Goal: Task Accomplishment & Management: Complete application form

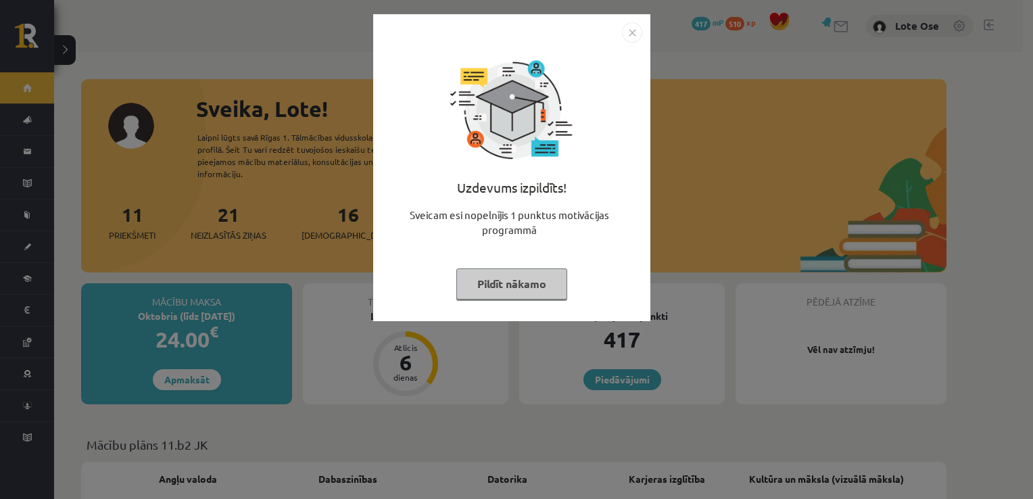
click at [536, 283] on button "Pildīt nākamo" at bounding box center [511, 283] width 111 height 31
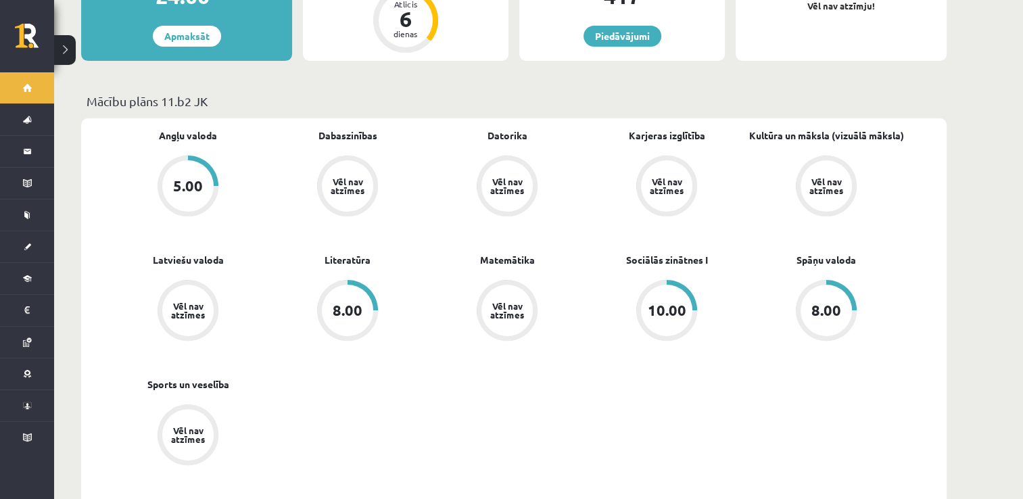
scroll to position [343, 0]
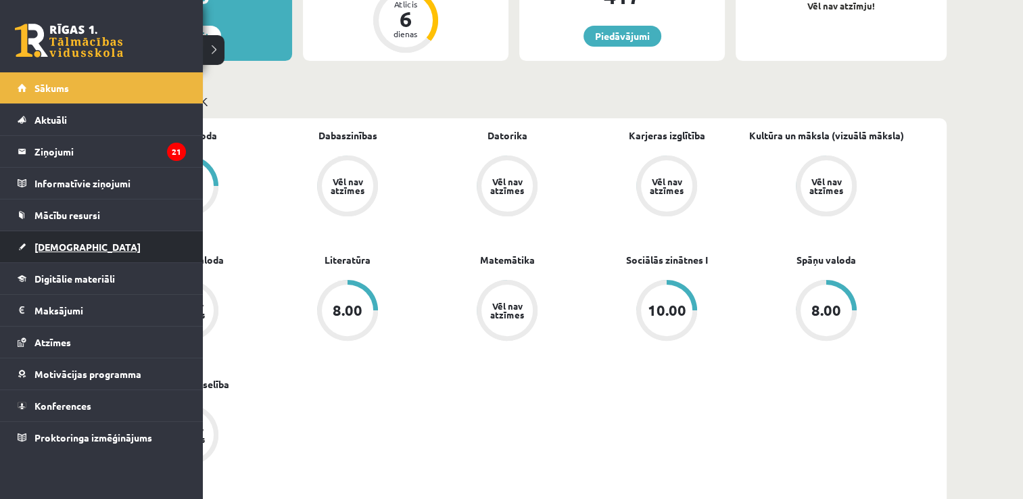
click at [68, 247] on span "[DEMOGRAPHIC_DATA]" at bounding box center [87, 247] width 106 height 12
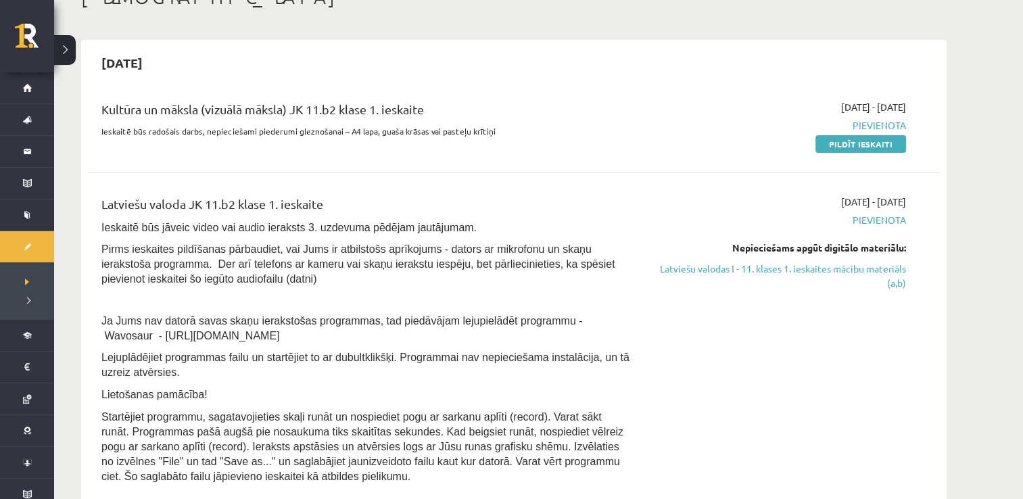
scroll to position [19, 0]
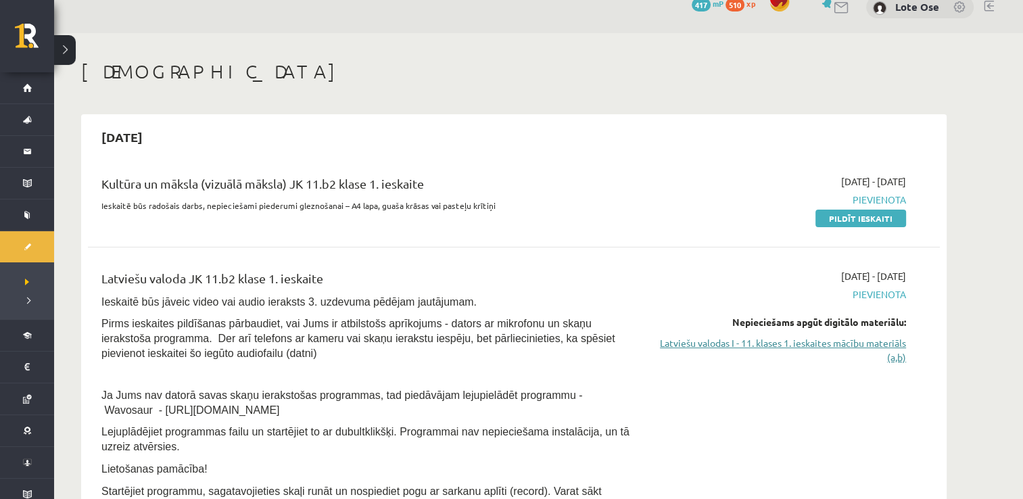
click at [884, 348] on link "Latviešu valodas I - 11. klases 1. ieskaites mācību materiāls (a,b)" at bounding box center [778, 350] width 255 height 28
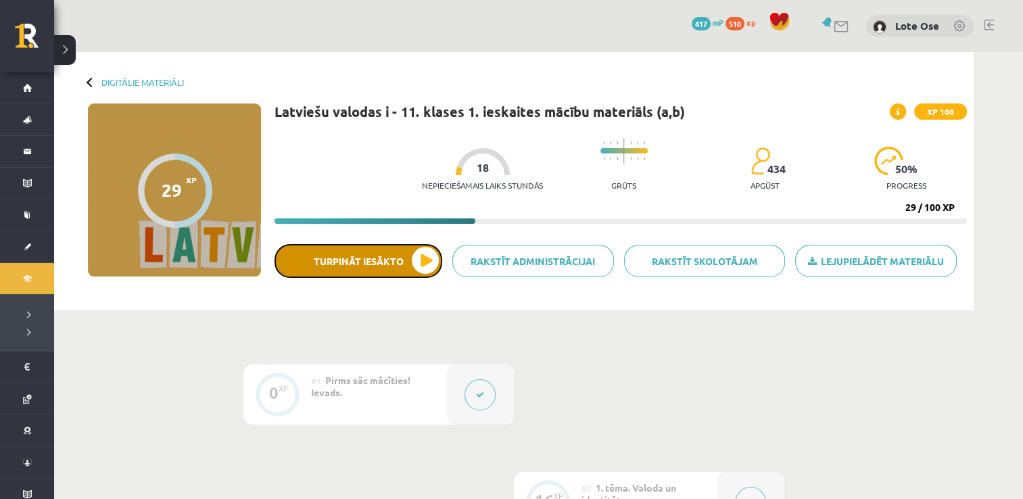
click at [375, 266] on button "Turpināt iesākto" at bounding box center [359, 261] width 168 height 34
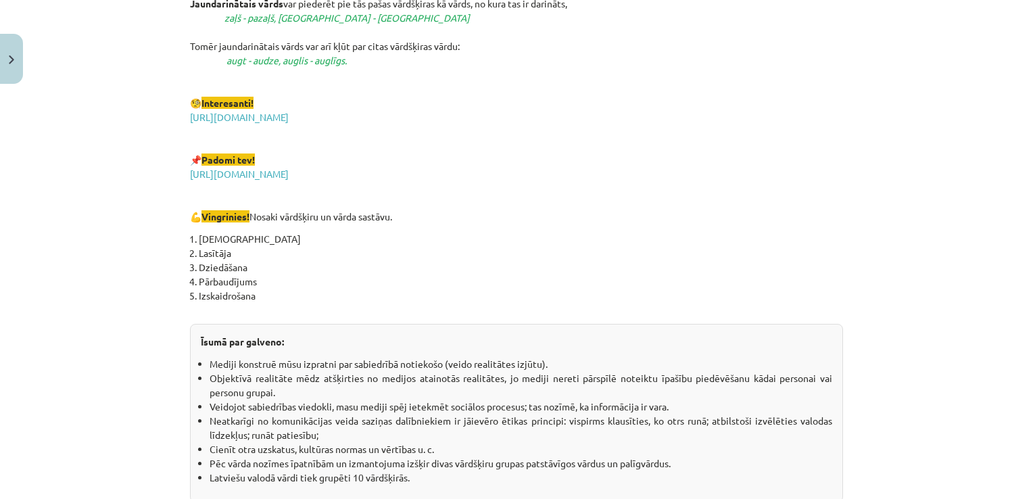
scroll to position [2389, 0]
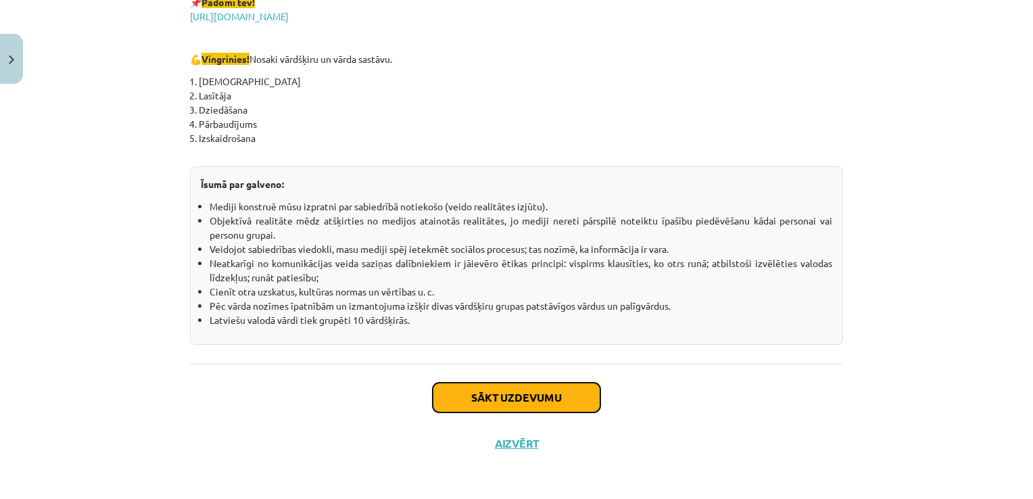
click at [590, 389] on button "Sākt uzdevumu" at bounding box center [517, 398] width 168 height 30
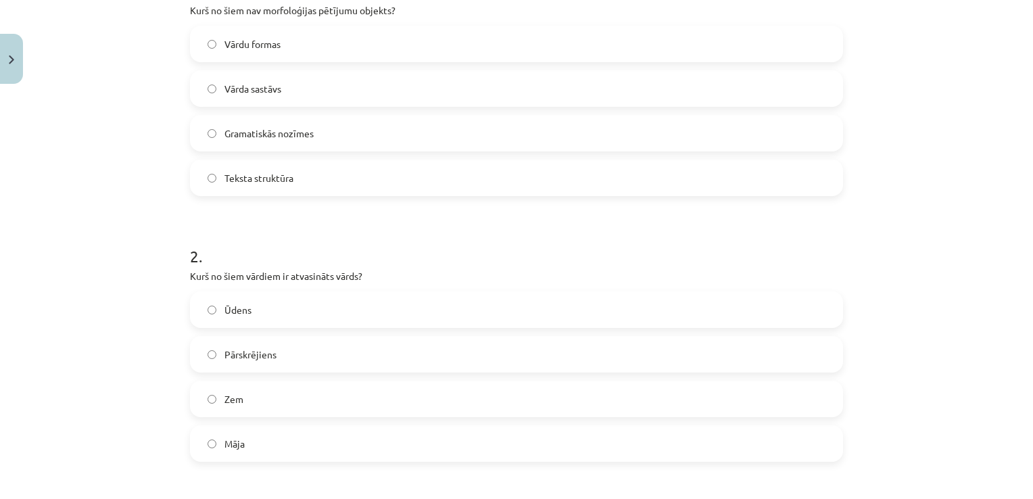
scroll to position [312, 0]
click at [319, 176] on label "Teksta struktūra" at bounding box center [516, 177] width 650 height 34
click at [258, 351] on span "Pārskrējiens" at bounding box center [250, 354] width 52 height 14
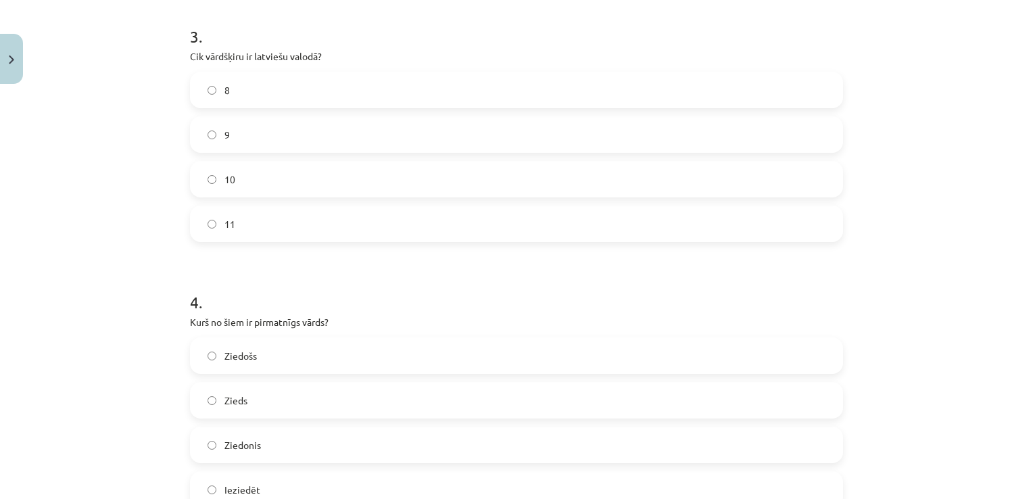
scroll to position [797, 0]
click at [252, 169] on label "10" at bounding box center [516, 180] width 650 height 34
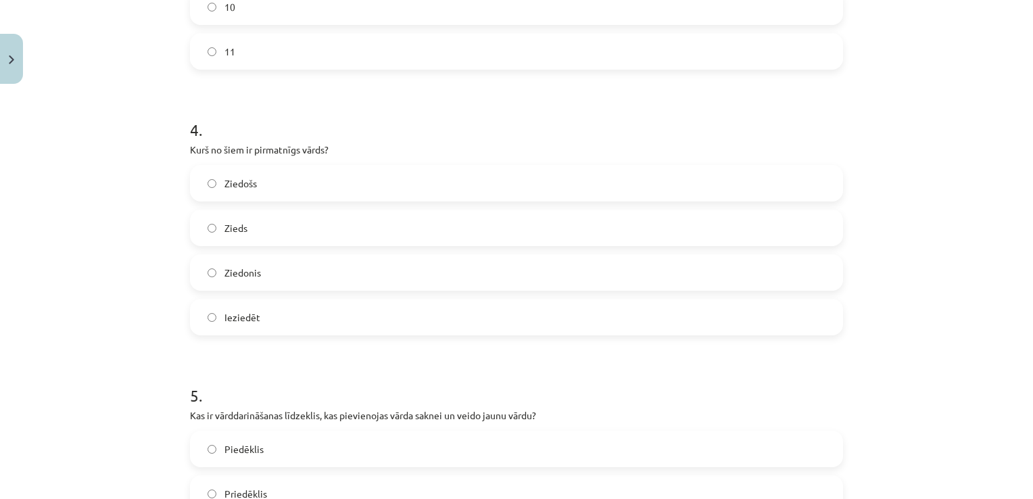
scroll to position [970, 0]
click at [246, 236] on label "Zieds" at bounding box center [516, 227] width 650 height 34
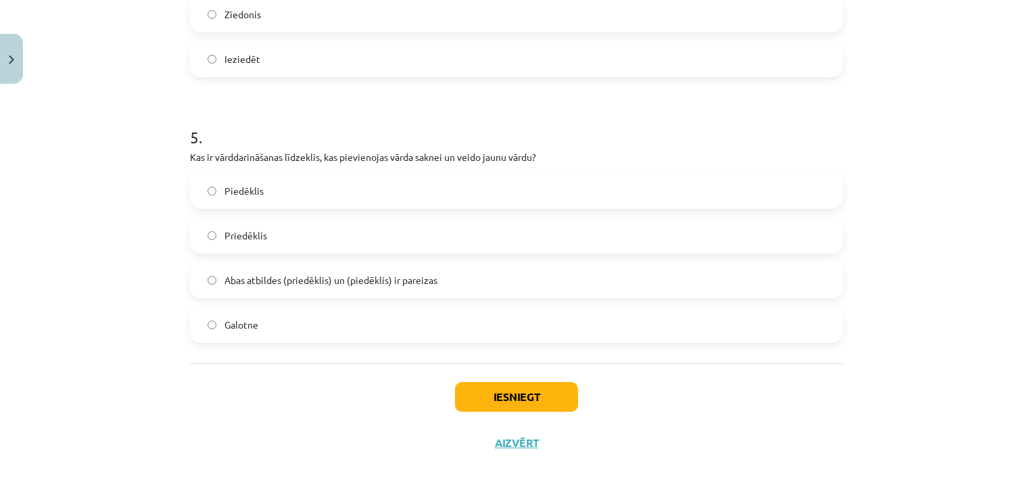
scroll to position [1225, 0]
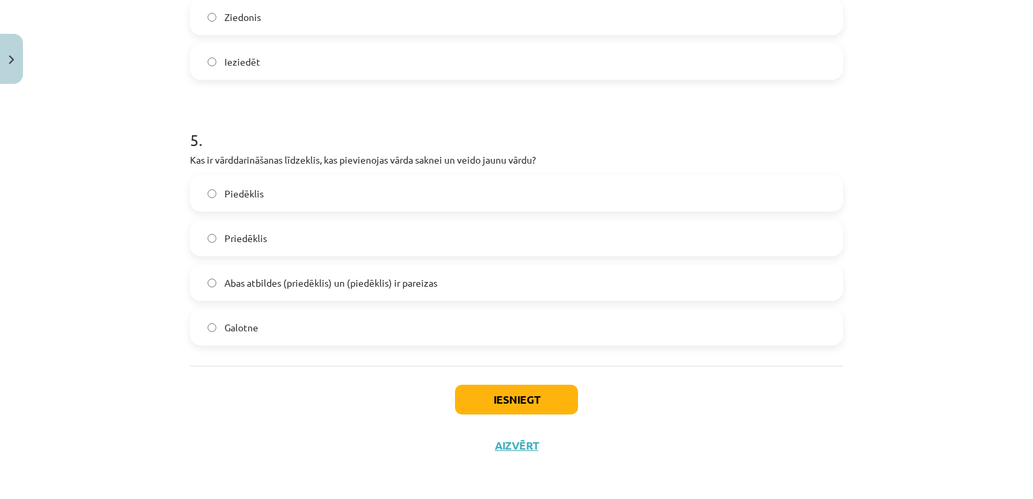
click at [246, 236] on span "Priedēklis" at bounding box center [245, 238] width 43 height 14
click at [527, 396] on button "Iesniegt" at bounding box center [516, 400] width 123 height 30
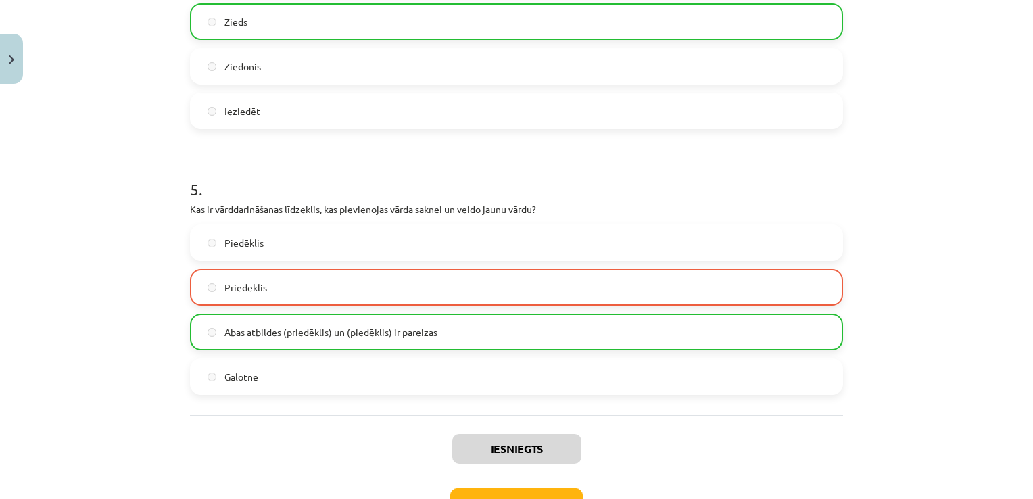
scroll to position [1271, 0]
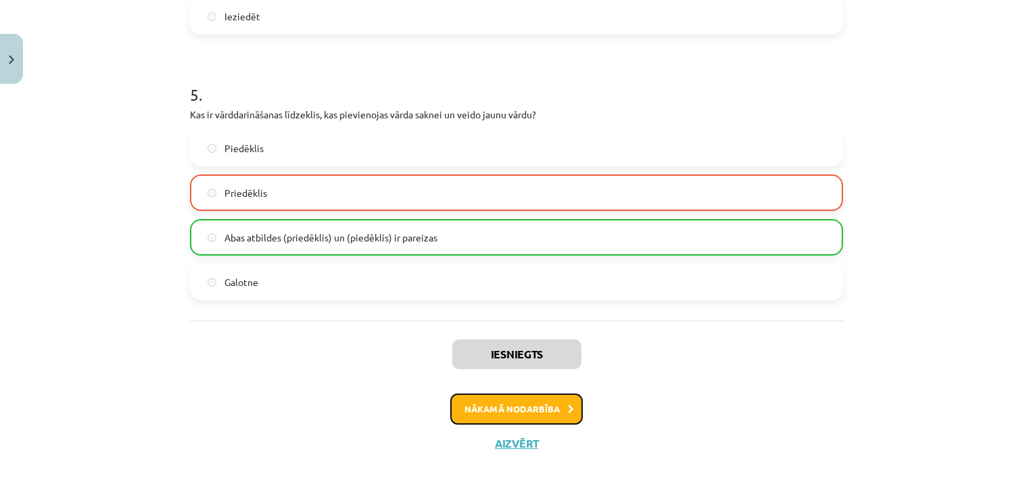
click at [523, 412] on button "Nākamā nodarbība" at bounding box center [516, 409] width 133 height 31
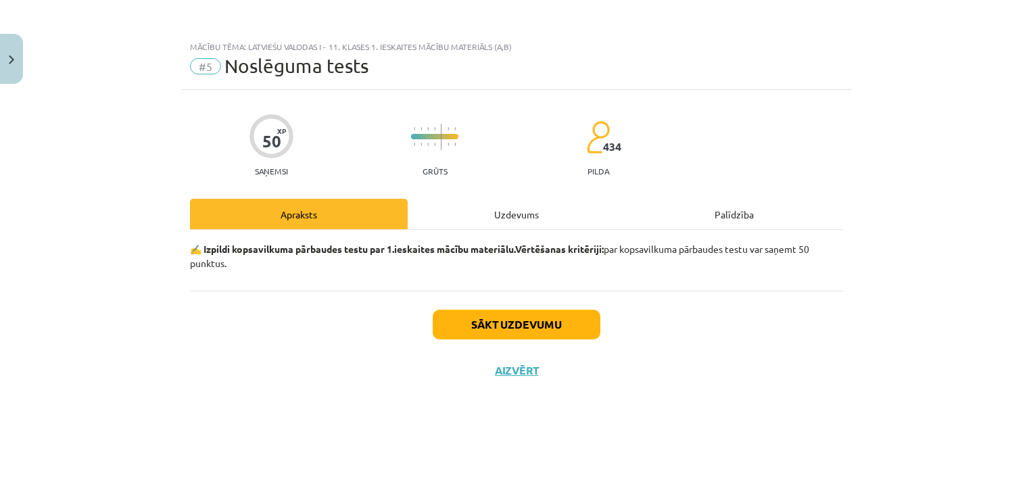
scroll to position [0, 0]
click at [522, 327] on button "Sākt uzdevumu" at bounding box center [517, 325] width 168 height 30
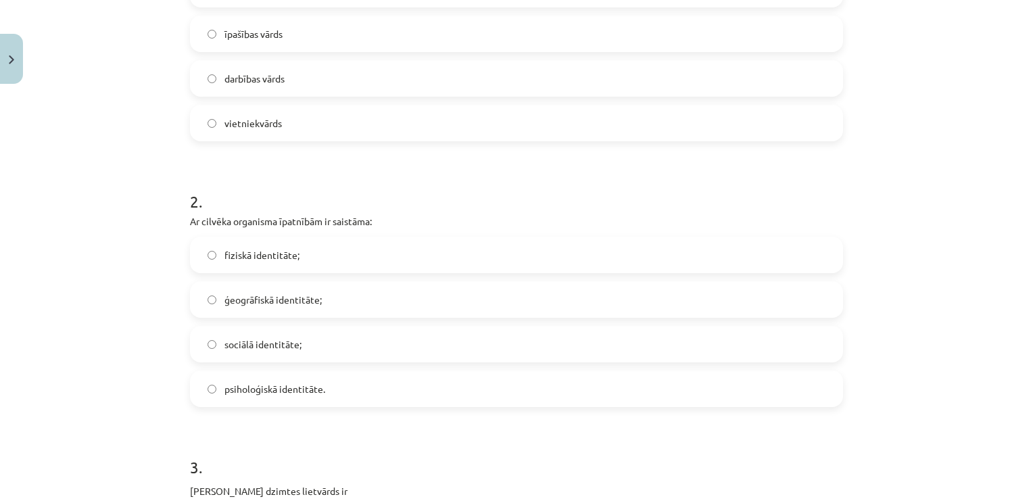
scroll to position [414, 0]
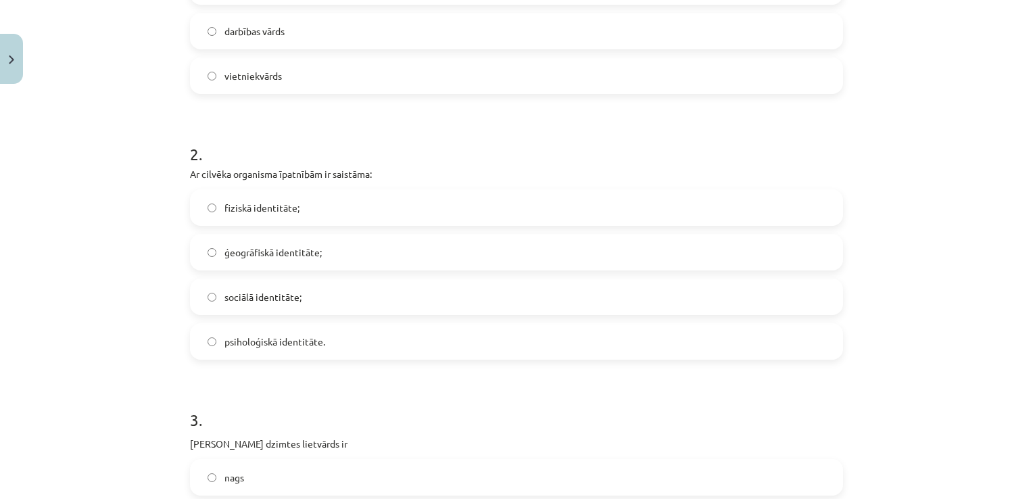
click at [235, 203] on span "fiziskā identitāte;" at bounding box center [261, 208] width 75 height 14
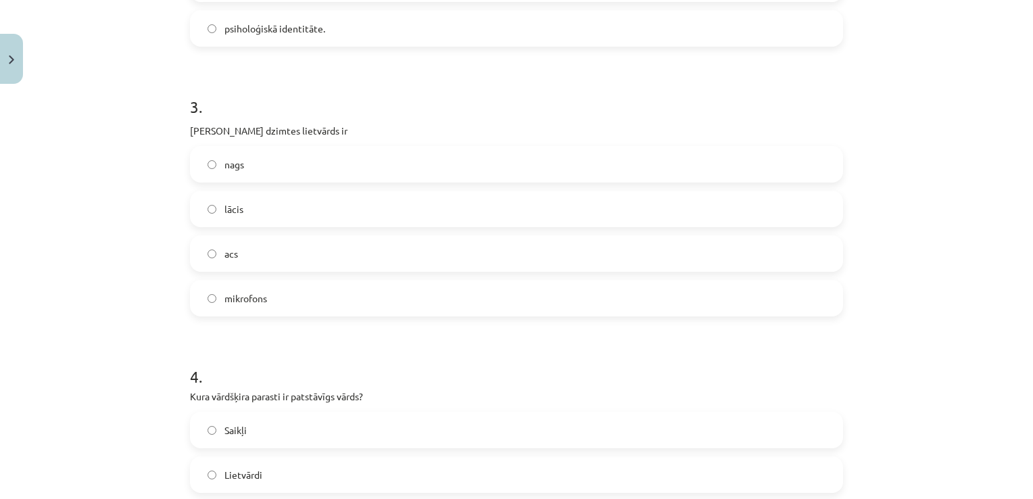
scroll to position [741, 0]
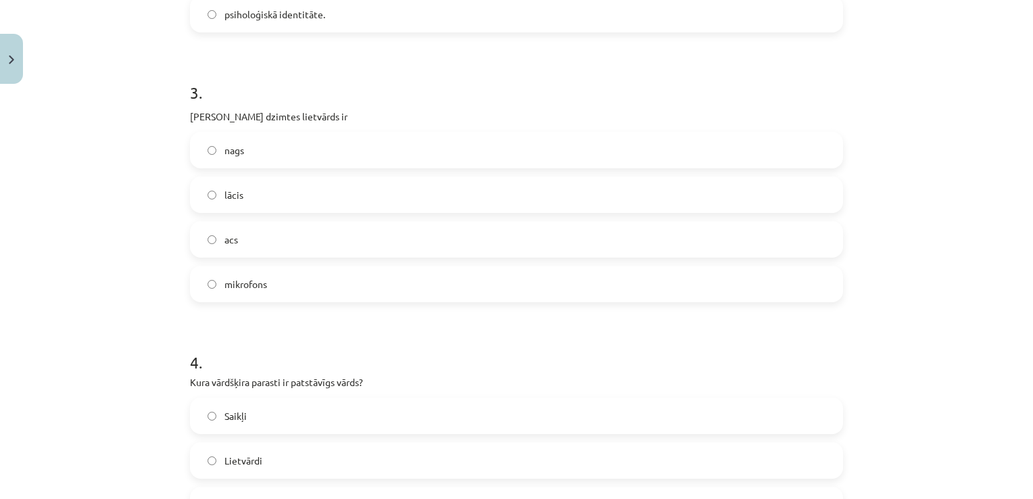
click at [249, 235] on label "acs" at bounding box center [516, 239] width 650 height 34
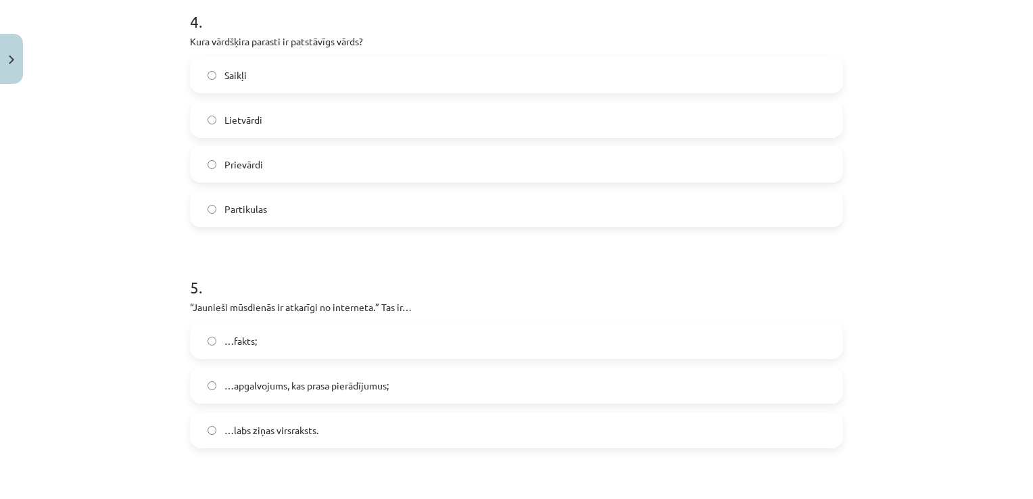
scroll to position [1081, 0]
click at [255, 387] on span "…apgalvojums, kas prasa pierādījumus;" at bounding box center [306, 386] width 164 height 14
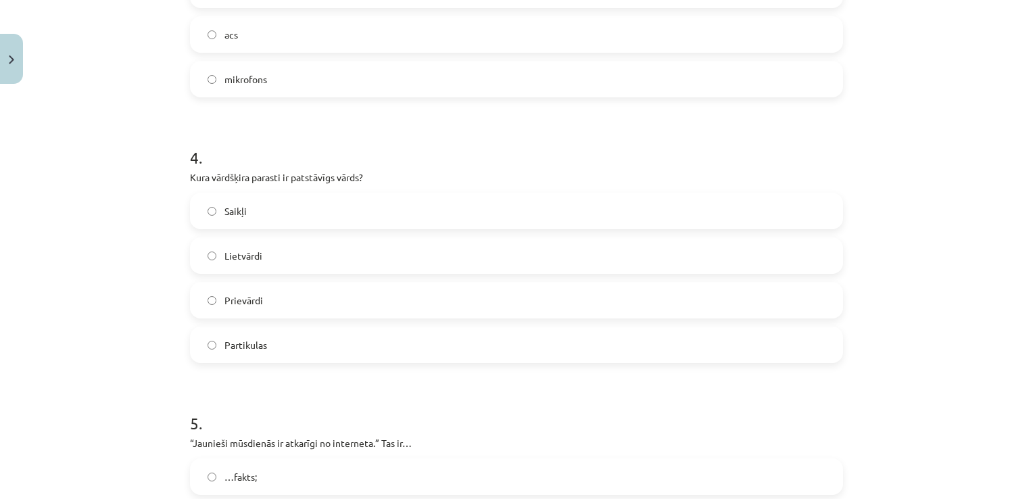
scroll to position [946, 0]
click at [211, 250] on label "Lietvārdi" at bounding box center [516, 256] width 650 height 34
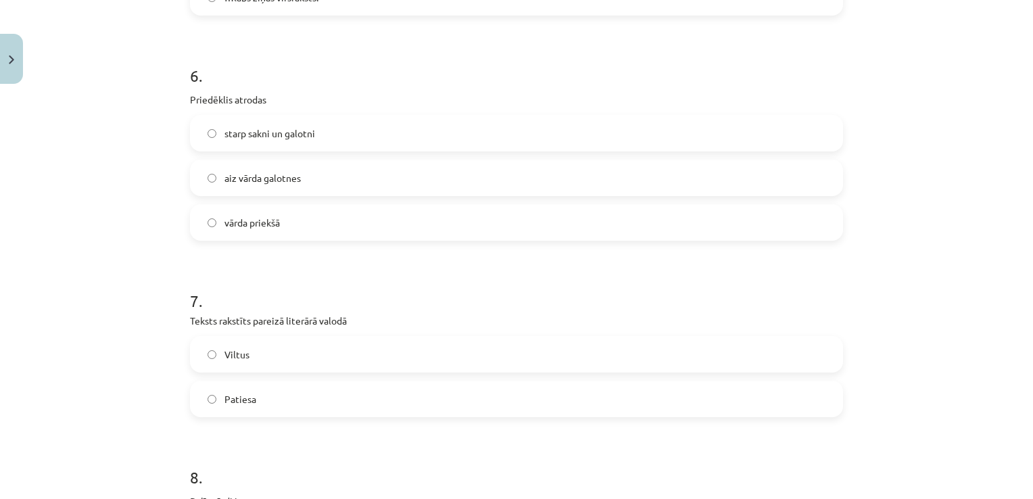
scroll to position [1517, 0]
click at [262, 215] on span "vārda priekšā" at bounding box center [251, 221] width 55 height 14
click at [235, 398] on span "Patiesa" at bounding box center [240, 397] width 32 height 14
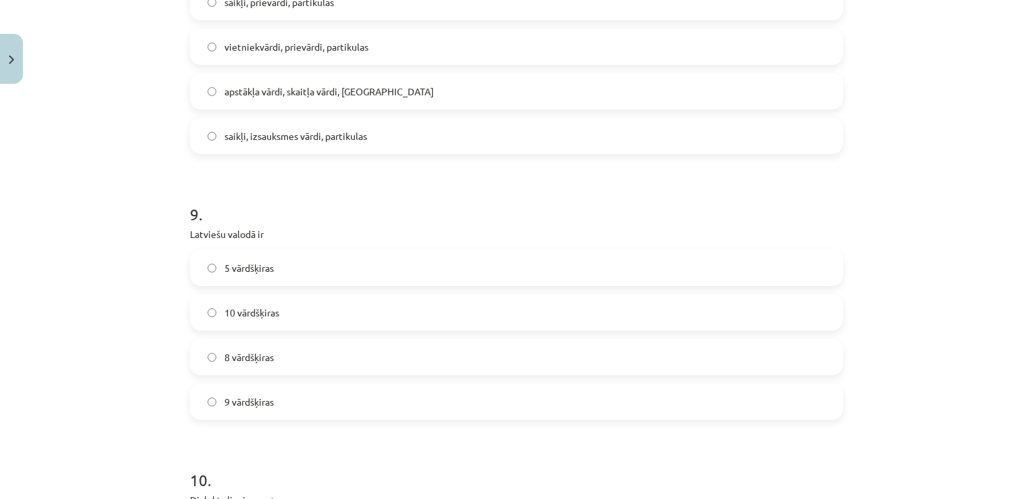
scroll to position [2053, 0]
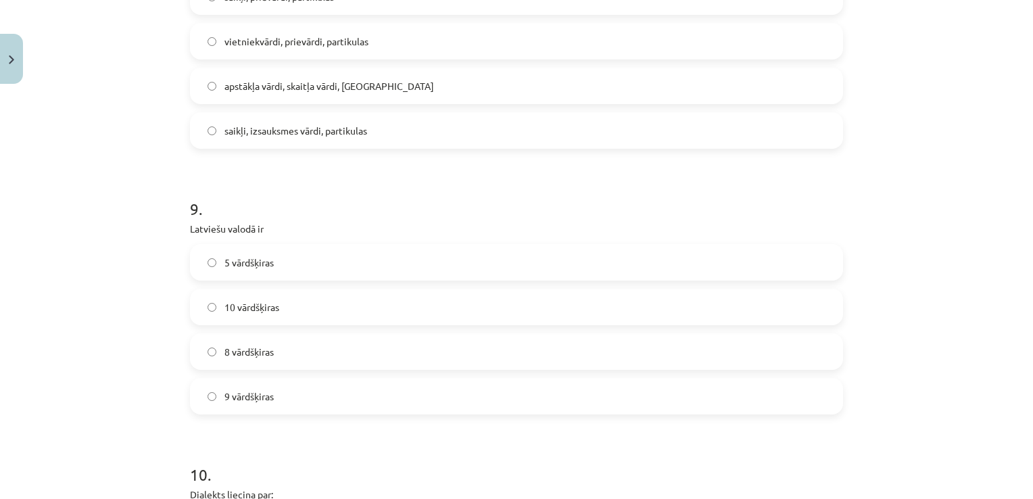
drag, startPoint x: 262, startPoint y: 304, endPoint x: 218, endPoint y: 306, distance: 44.7
click at [218, 306] on label "10 vārdšķiras" at bounding box center [516, 307] width 650 height 34
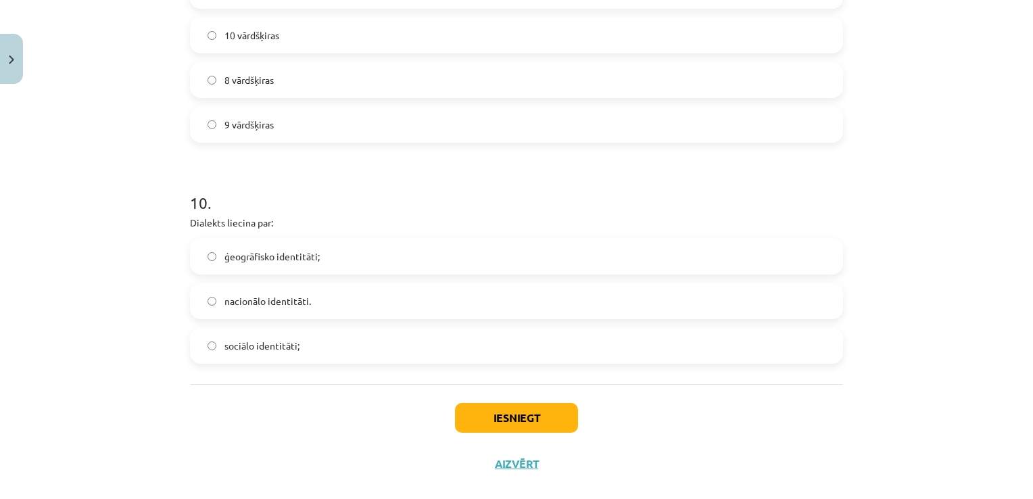
scroll to position [2325, 0]
click at [241, 253] on span "ģeogrāfisko identitāti;" at bounding box center [271, 256] width 95 height 14
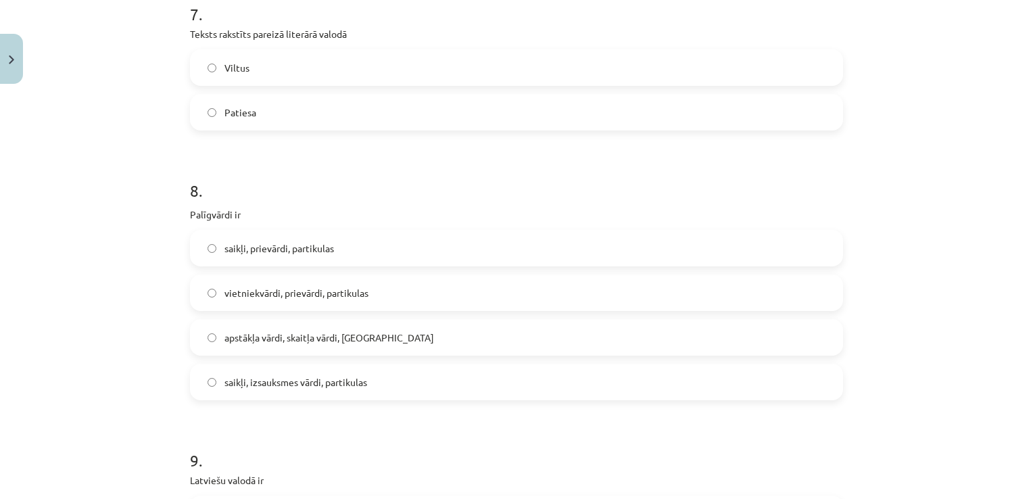
scroll to position [1801, 0]
click at [327, 249] on span "saikļi, prievārdi, partikulas" at bounding box center [279, 248] width 110 height 14
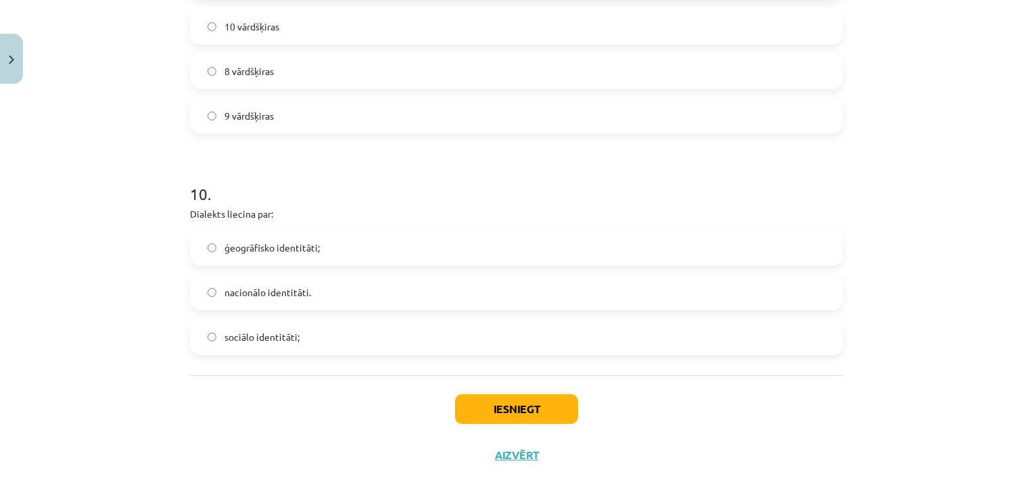
scroll to position [2345, 0]
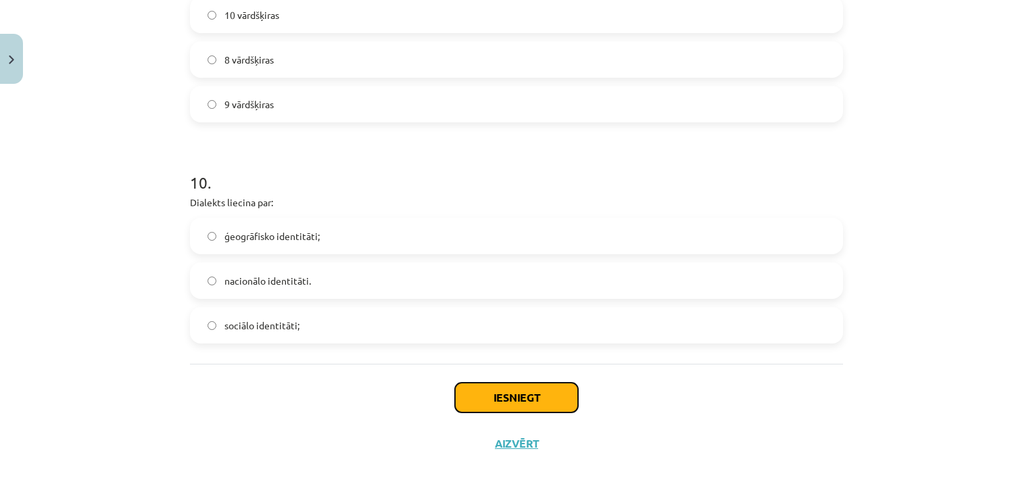
click at [537, 391] on button "Iesniegt" at bounding box center [516, 398] width 123 height 30
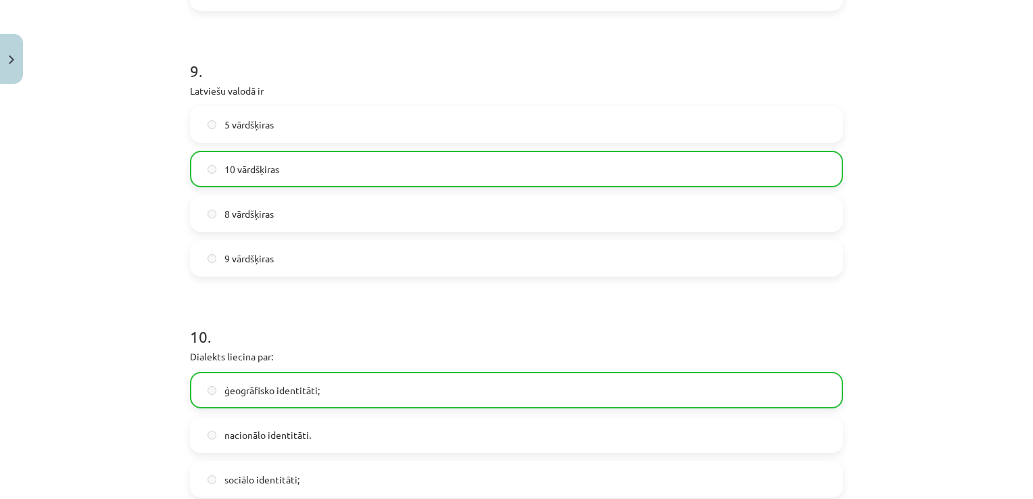
scroll to position [2388, 0]
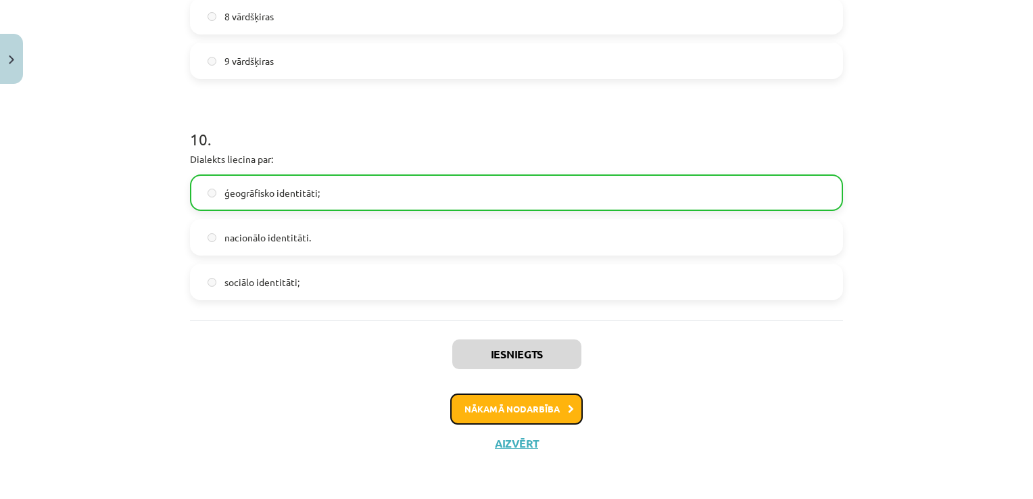
click at [528, 409] on button "Nākamā nodarbība" at bounding box center [516, 409] width 133 height 31
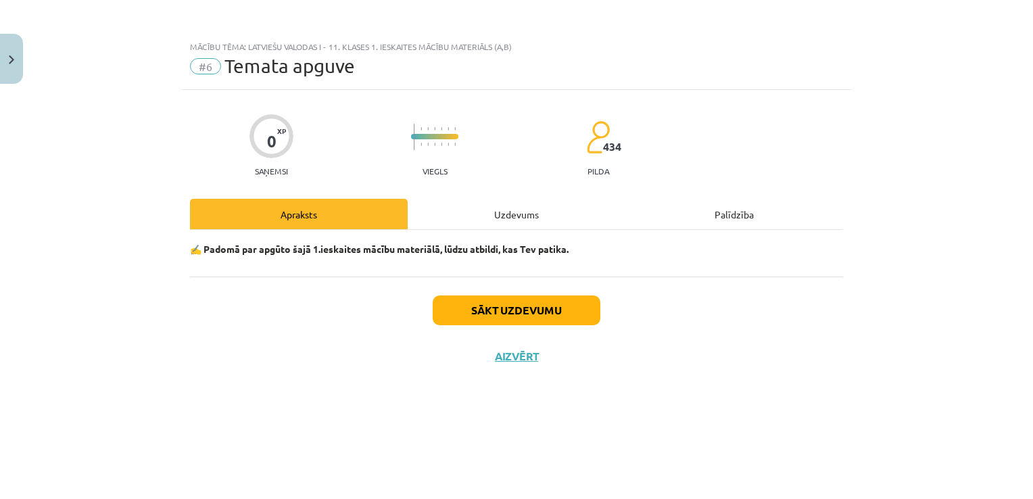
scroll to position [0, 0]
click at [544, 309] on button "Sākt uzdevumu" at bounding box center [517, 310] width 168 height 30
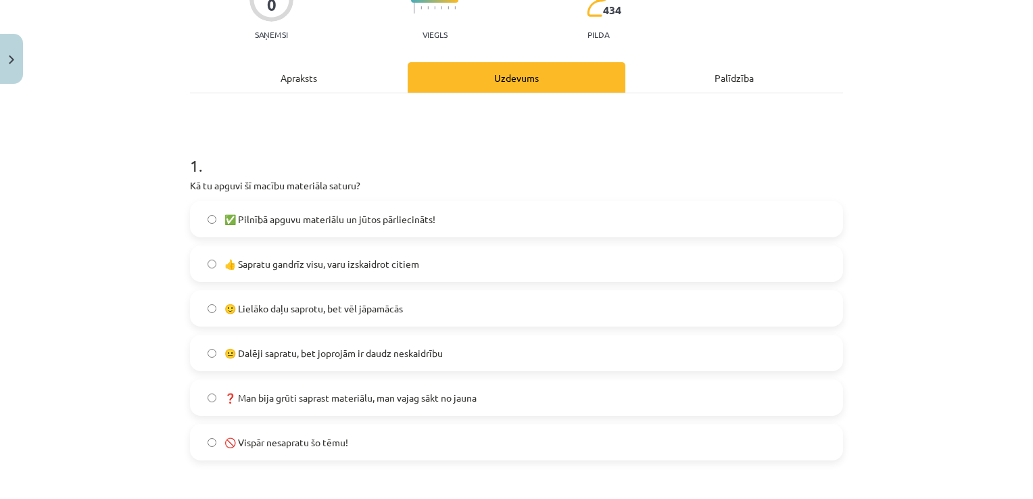
scroll to position [160, 0]
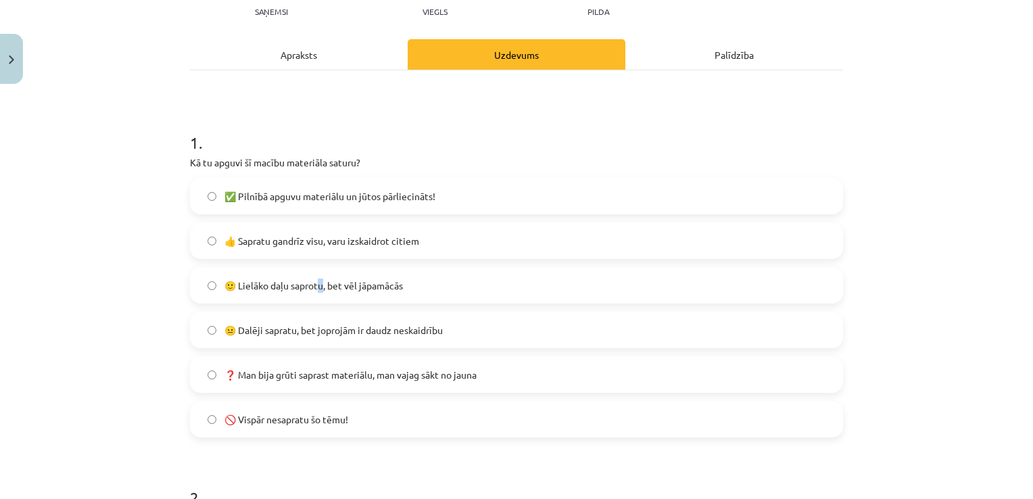
drag, startPoint x: 469, startPoint y: 331, endPoint x: 318, endPoint y: 289, distance: 157.2
click at [318, 289] on span "🙂 Lielāko daļu saprotu, bet vēl jāpamācās" at bounding box center [313, 286] width 179 height 14
drag, startPoint x: 318, startPoint y: 289, endPoint x: 253, endPoint y: 288, distance: 64.9
click at [253, 288] on span "🙂 Lielāko daļu saprotu, bet vēl jāpamācās" at bounding box center [313, 286] width 179 height 14
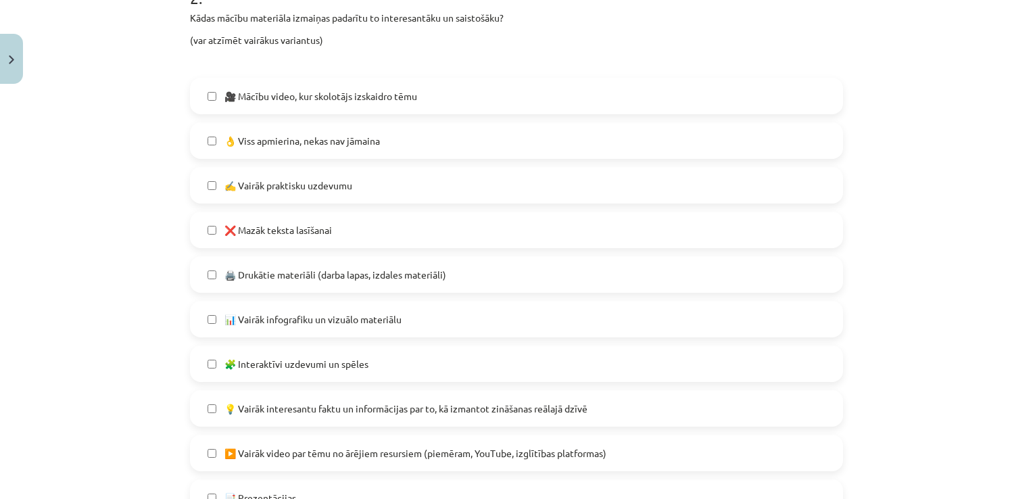
scroll to position [660, 0]
click at [275, 227] on span "❌ Mazāk teksta lasīšanai" at bounding box center [278, 229] width 108 height 14
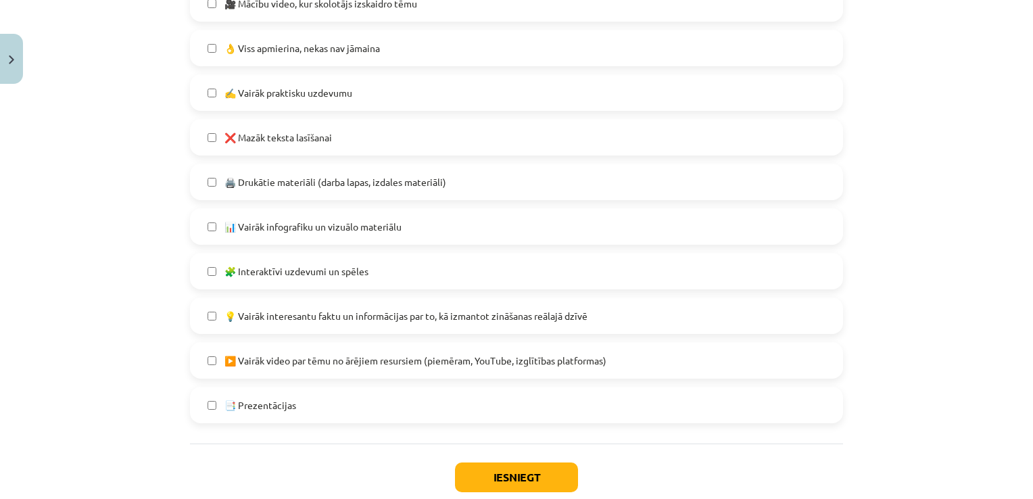
scroll to position [752, 0]
click at [307, 231] on span "📊 Vairāk infografiku un vizuālo materiālu" at bounding box center [312, 227] width 177 height 14
click at [298, 271] on span "🧩 Interaktīvi uzdevumi un spēles" at bounding box center [296, 271] width 144 height 14
click at [519, 475] on button "Iesniegt" at bounding box center [516, 477] width 123 height 30
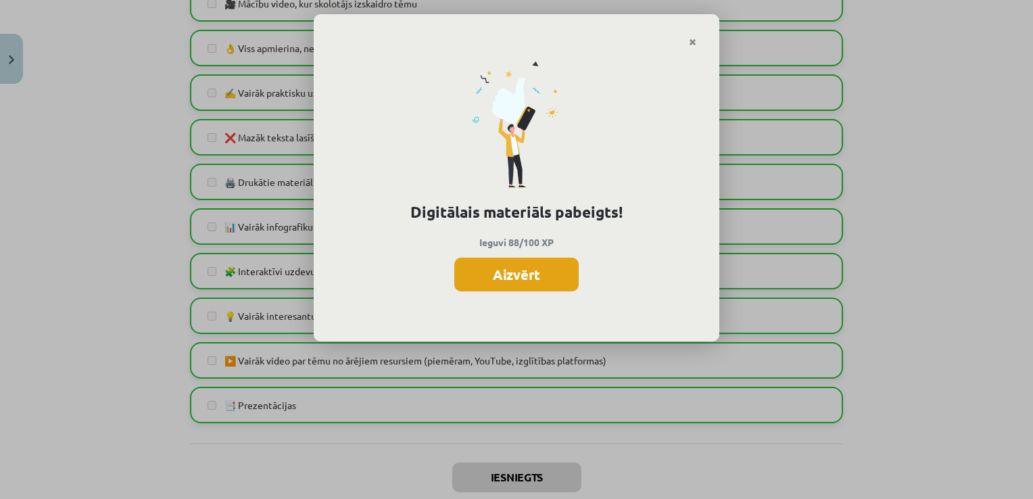
click at [517, 277] on button "Aizvērt" at bounding box center [516, 275] width 124 height 34
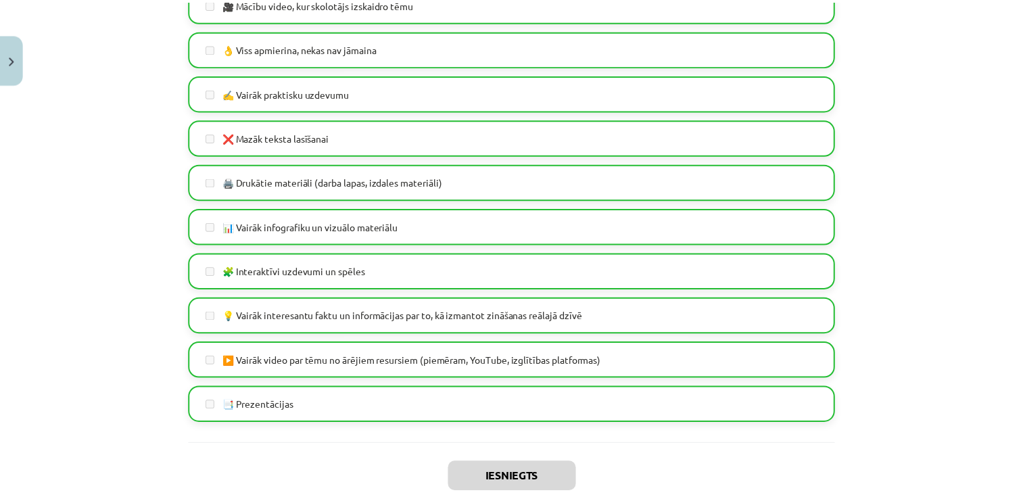
scroll to position [0, 0]
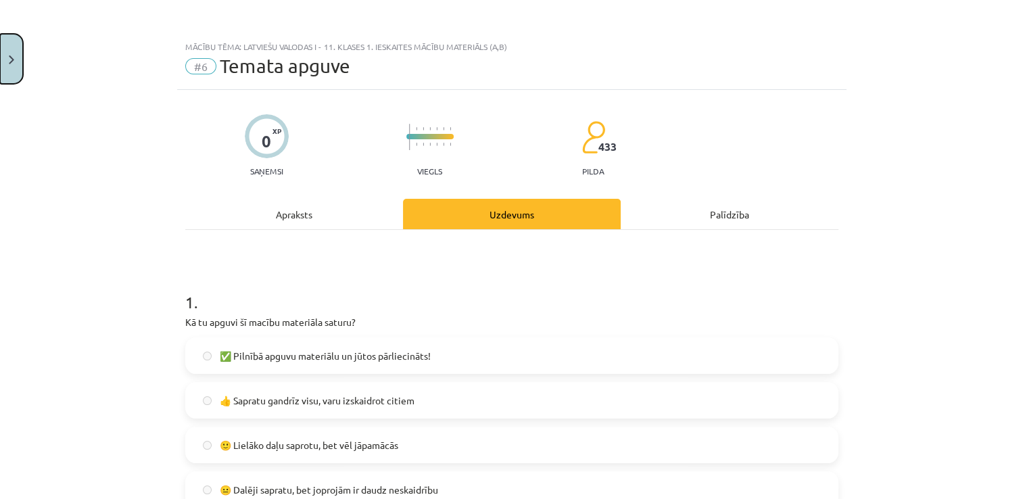
click at [9, 47] on button "Close" at bounding box center [11, 59] width 23 height 50
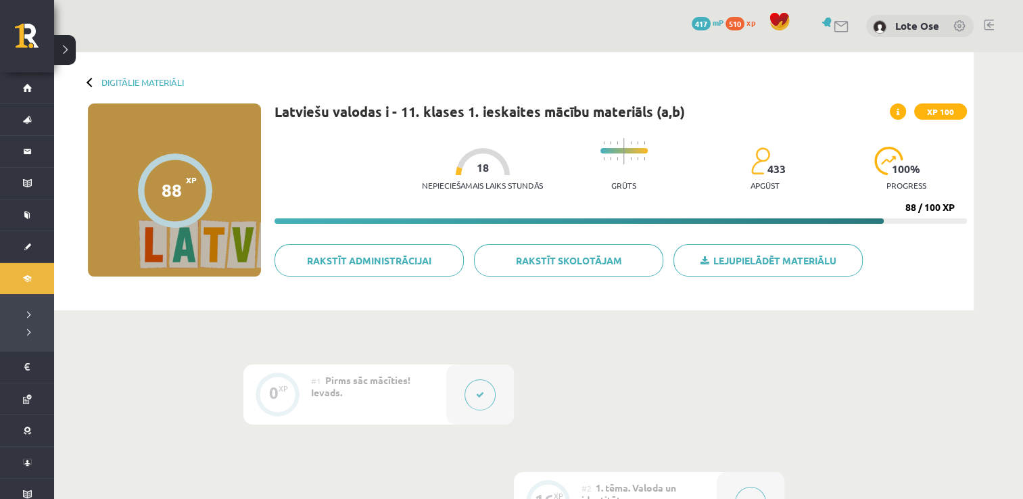
click at [65, 45] on button at bounding box center [65, 50] width 22 height 30
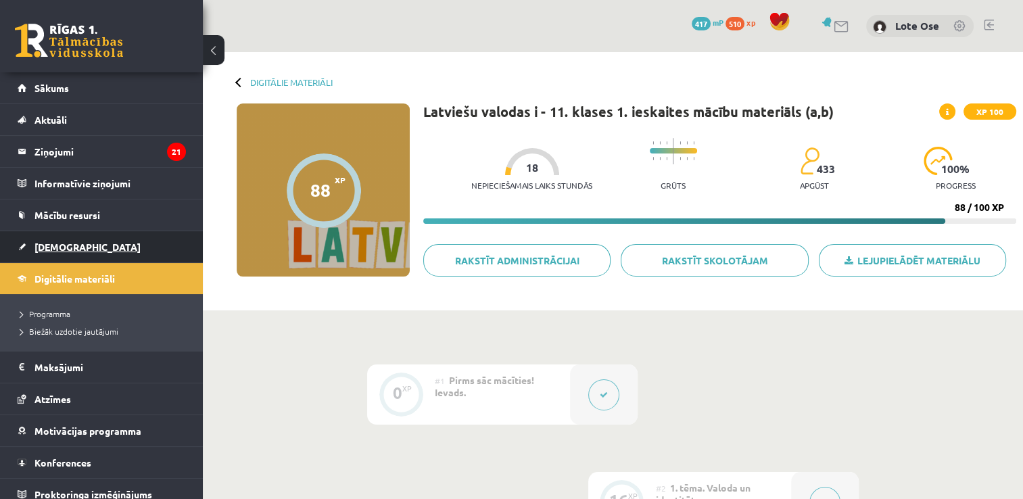
click at [68, 246] on span "[DEMOGRAPHIC_DATA]" at bounding box center [87, 247] width 106 height 12
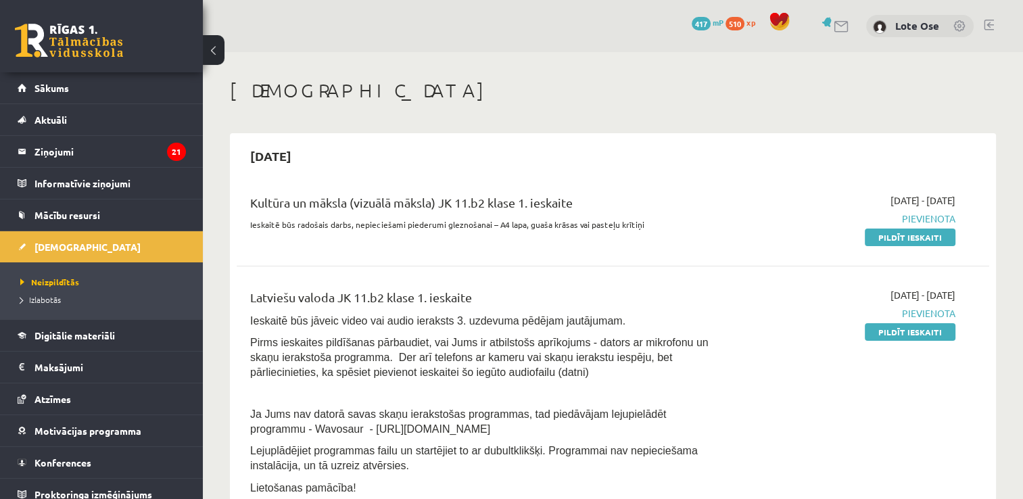
click at [920, 235] on link "Pildīt ieskaiti" at bounding box center [910, 238] width 91 height 18
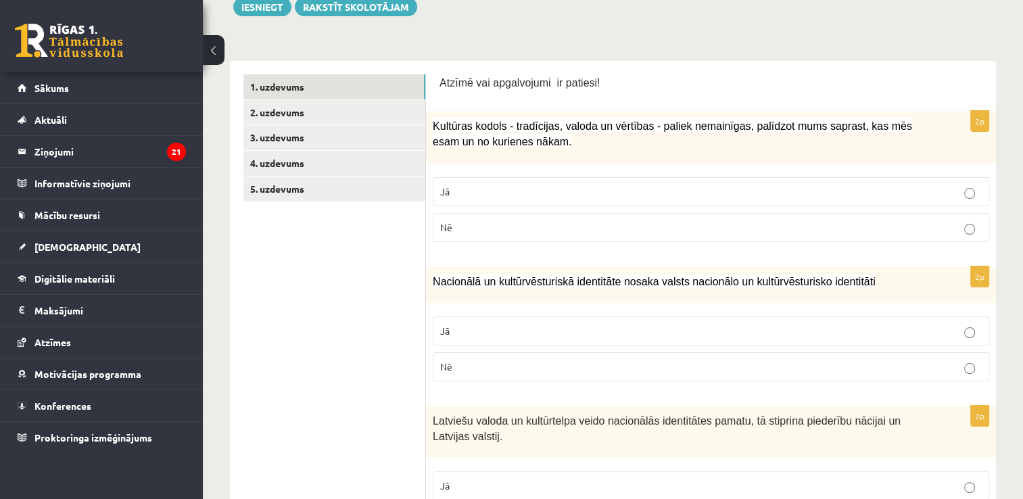
scroll to position [189, 0]
click at [552, 197] on p "Jā" at bounding box center [711, 191] width 542 height 14
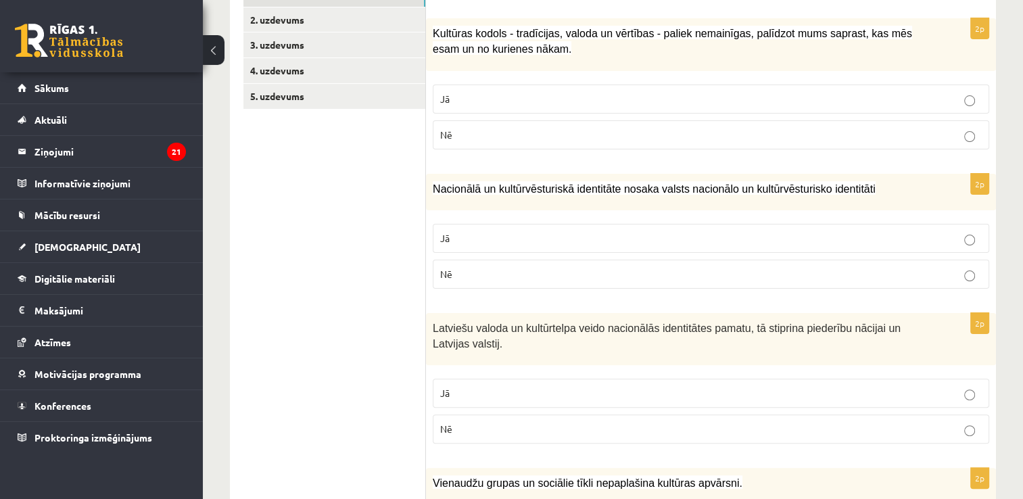
scroll to position [303, 0]
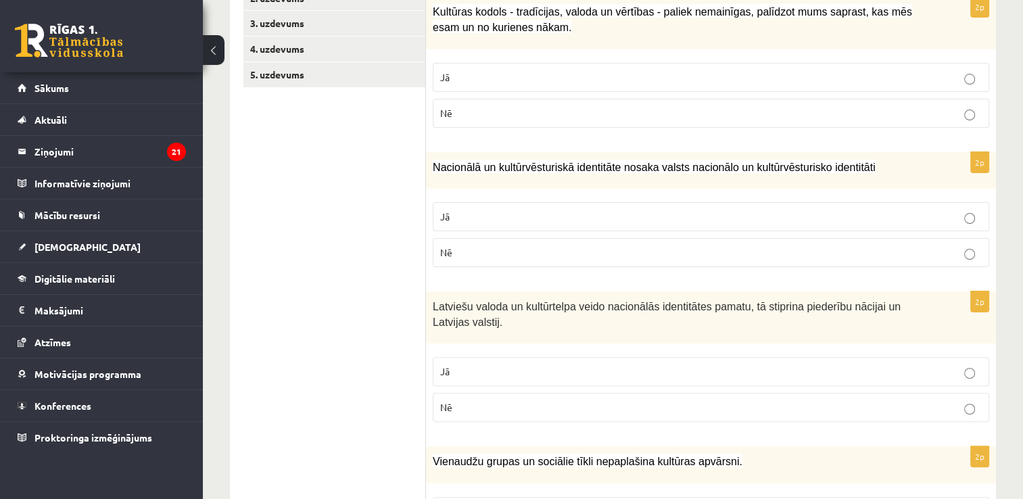
click at [554, 217] on p "Jā" at bounding box center [711, 217] width 542 height 14
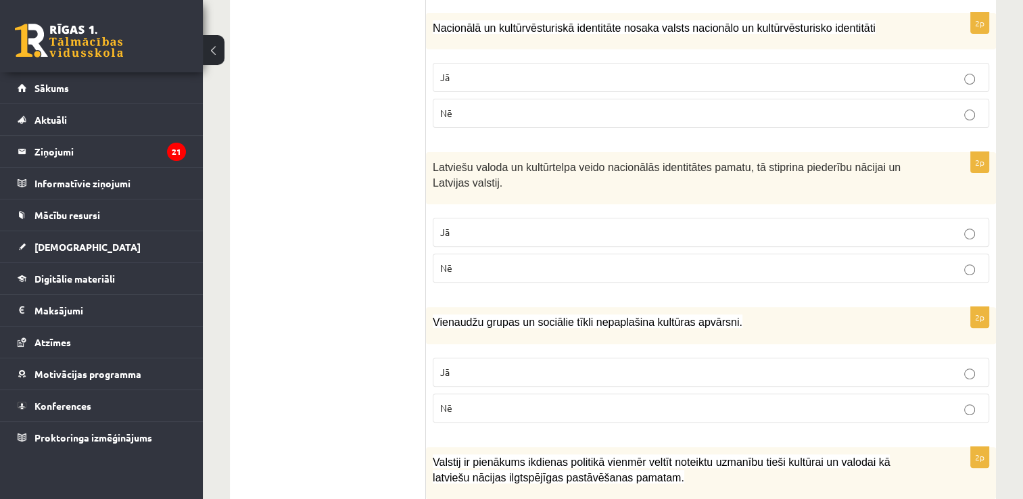
scroll to position [510, 0]
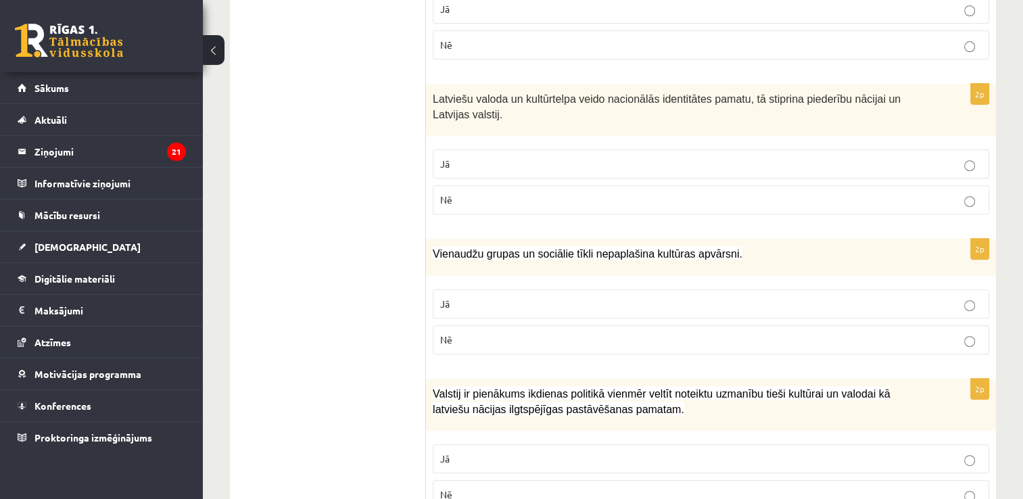
click at [589, 171] on label "Jā" at bounding box center [711, 163] width 556 height 29
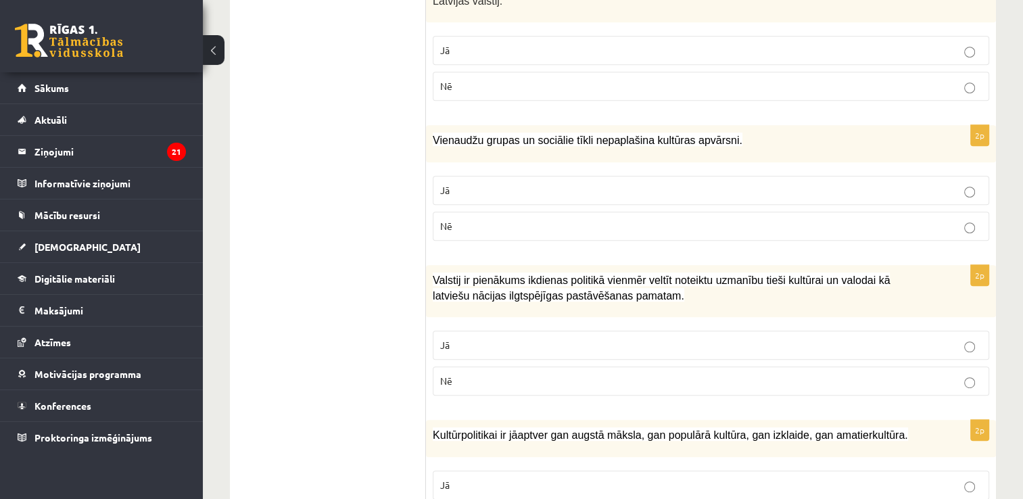
click at [585, 220] on p "Nē" at bounding box center [711, 226] width 542 height 14
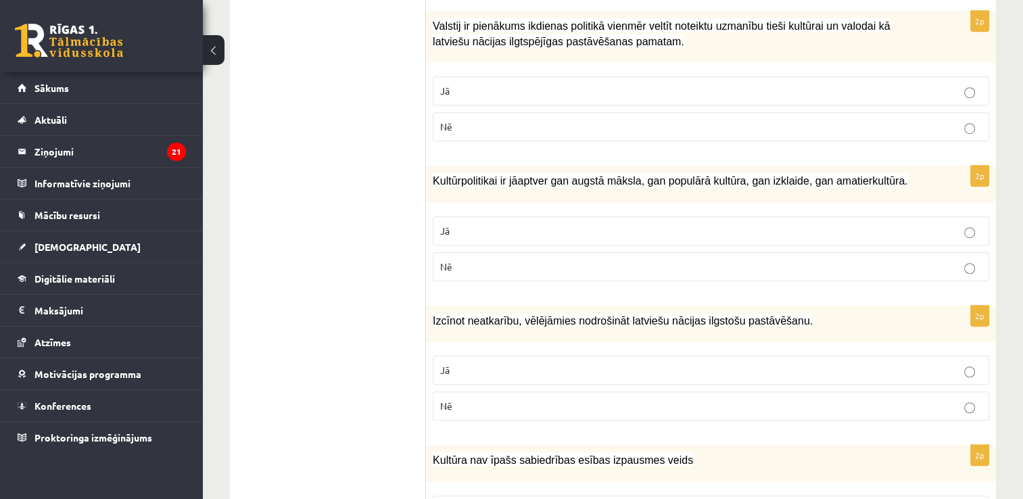
click at [616, 95] on label "Jā" at bounding box center [711, 90] width 556 height 29
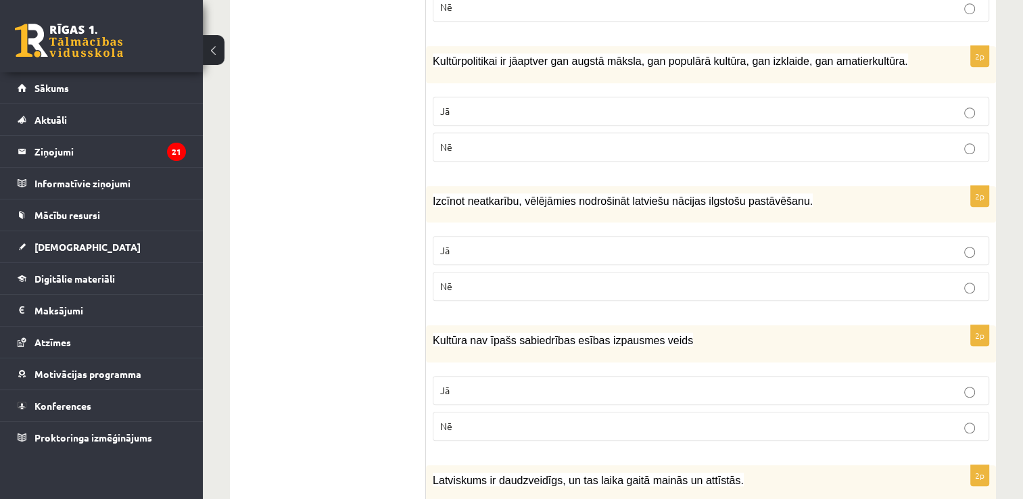
scroll to position [1007, 0]
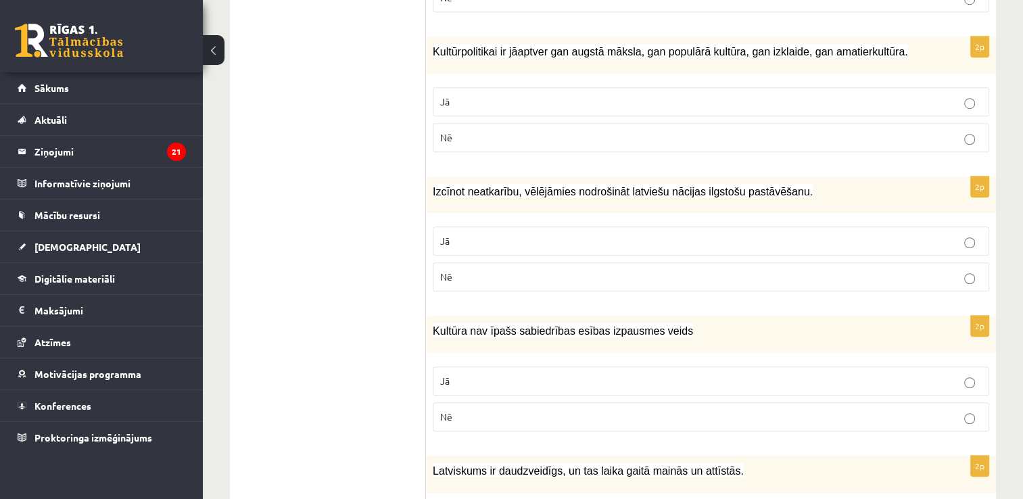
click at [616, 95] on p "Jā" at bounding box center [711, 102] width 542 height 14
click at [721, 243] on label "Jā" at bounding box center [711, 241] width 556 height 29
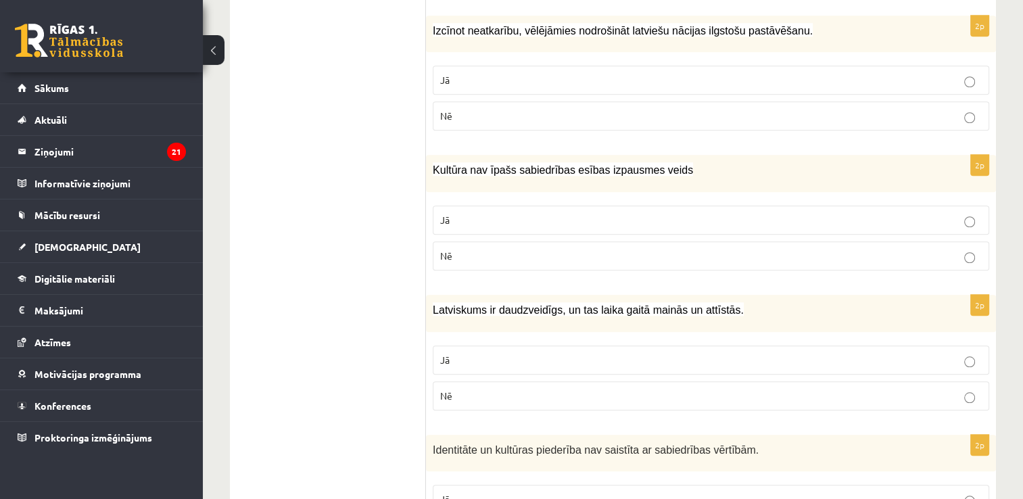
scroll to position [1170, 0]
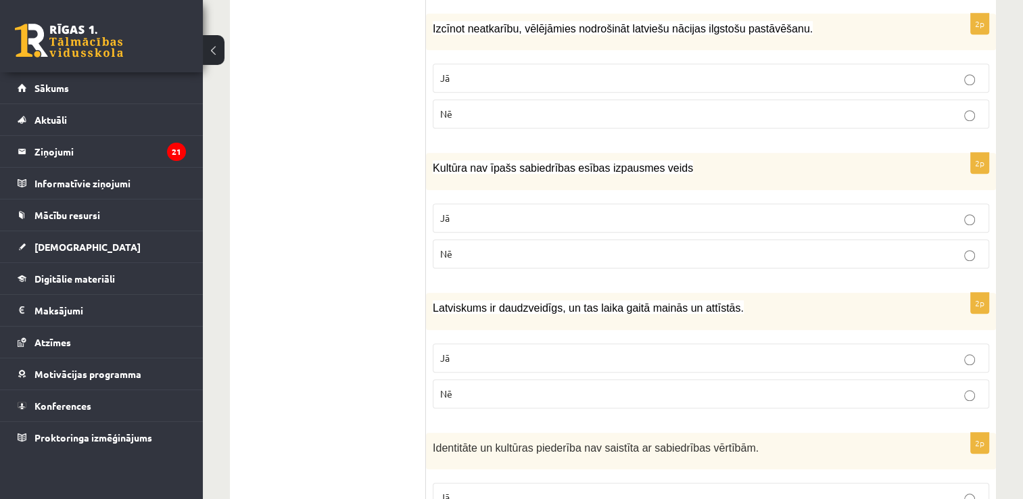
click at [502, 247] on p "Nē" at bounding box center [711, 254] width 542 height 14
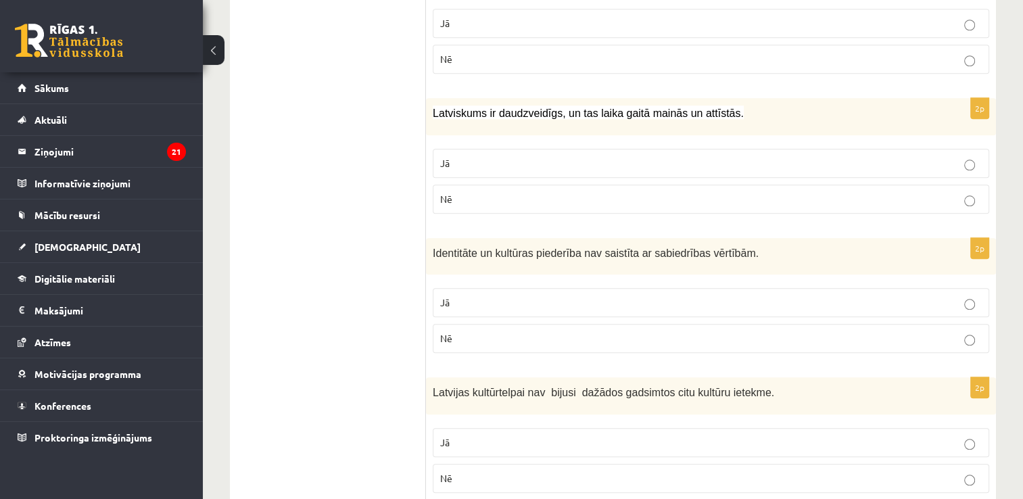
scroll to position [1371, 0]
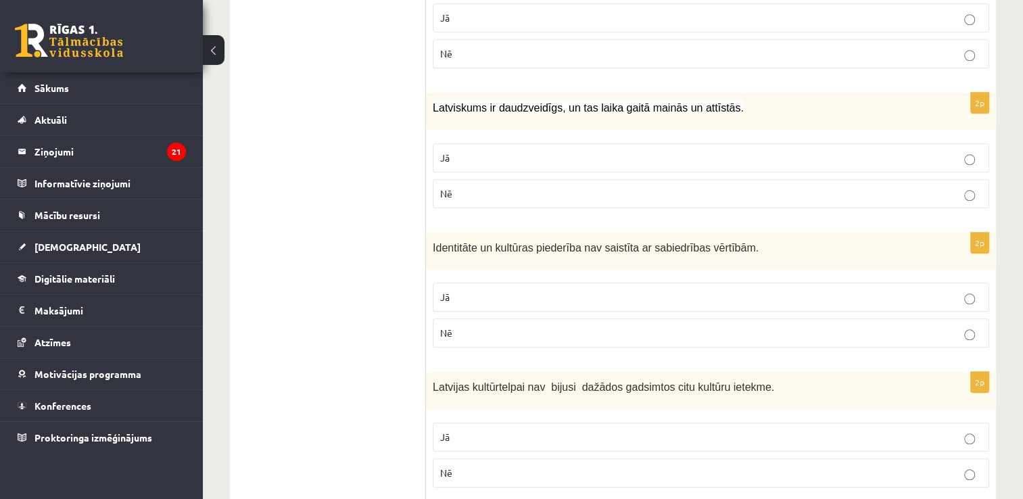
click at [556, 151] on p "Jā" at bounding box center [711, 158] width 542 height 14
click at [667, 326] on p "Nē" at bounding box center [711, 333] width 542 height 14
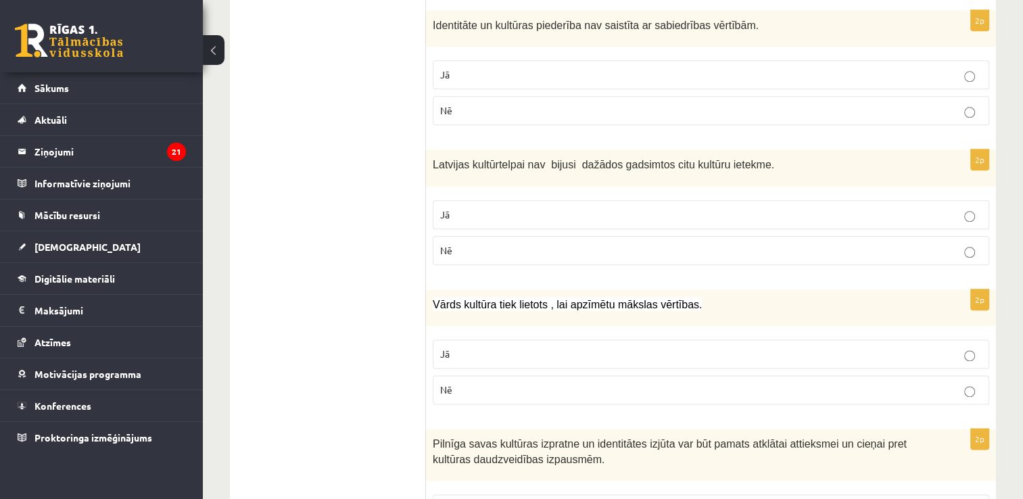
scroll to position [1598, 0]
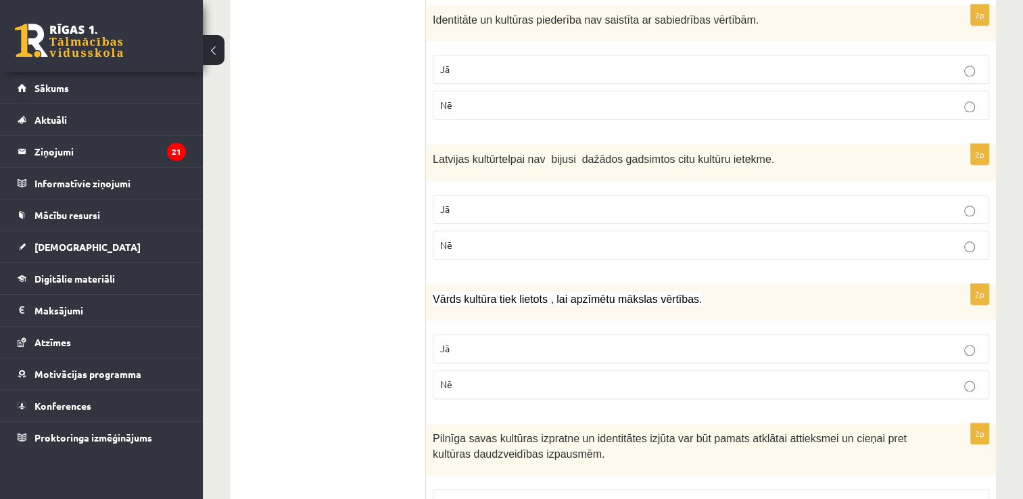
click at [537, 242] on p "Nē" at bounding box center [711, 245] width 542 height 14
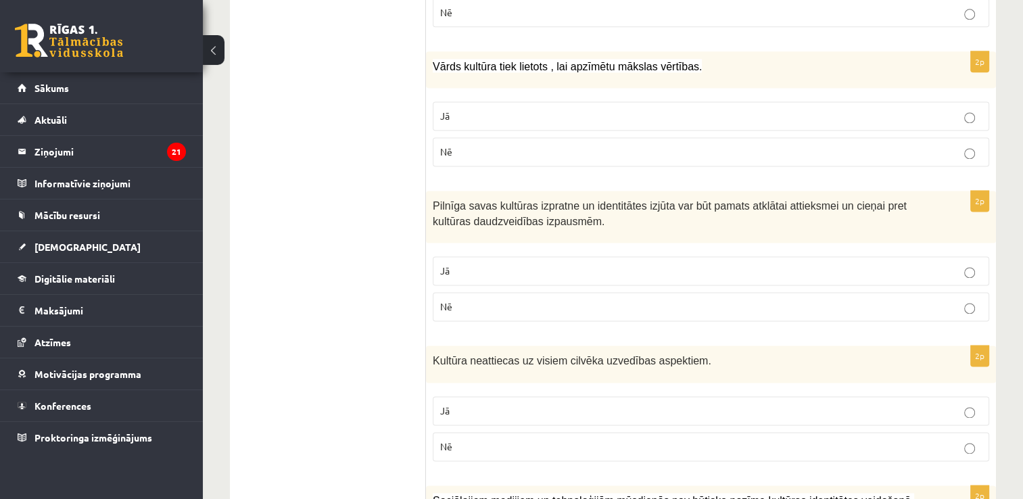
scroll to position [1831, 0]
click at [498, 112] on p "Jā" at bounding box center [711, 116] width 542 height 14
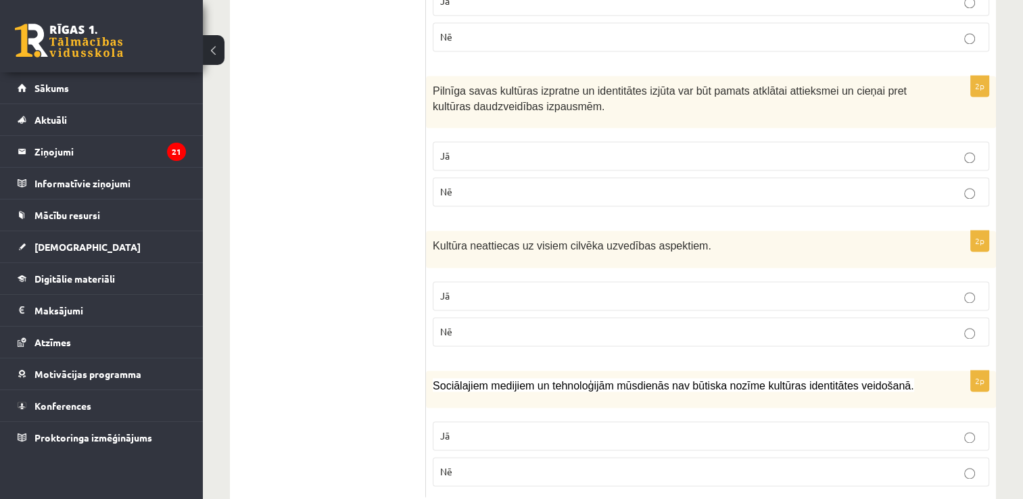
scroll to position [1945, 0]
click at [666, 149] on p "Jā" at bounding box center [711, 156] width 542 height 14
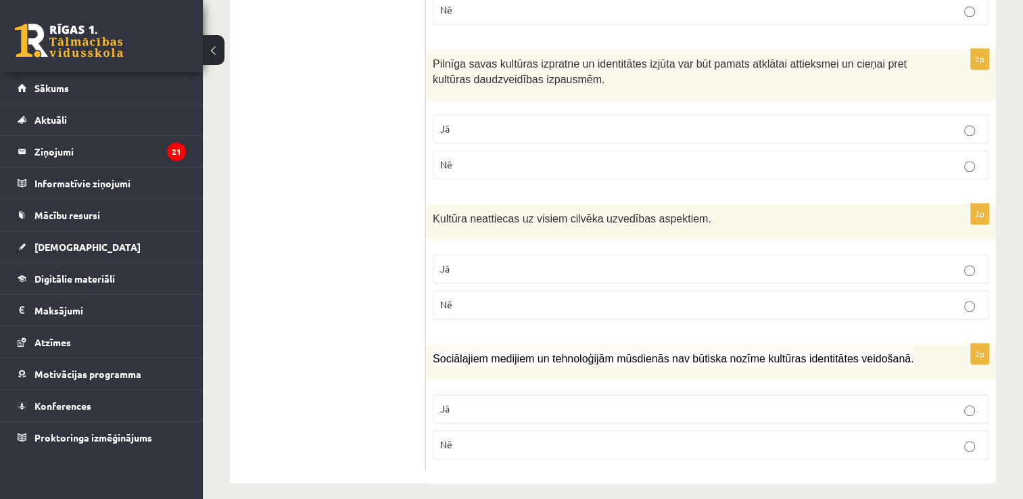
click at [558, 298] on p "Nē" at bounding box center [711, 305] width 542 height 14
click at [641, 437] on p "Nē" at bounding box center [711, 444] width 542 height 14
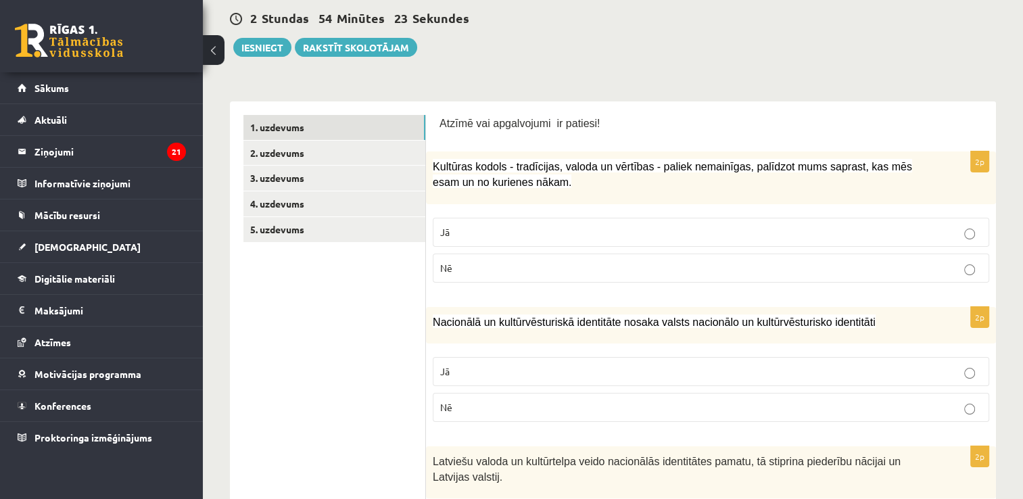
scroll to position [0, 0]
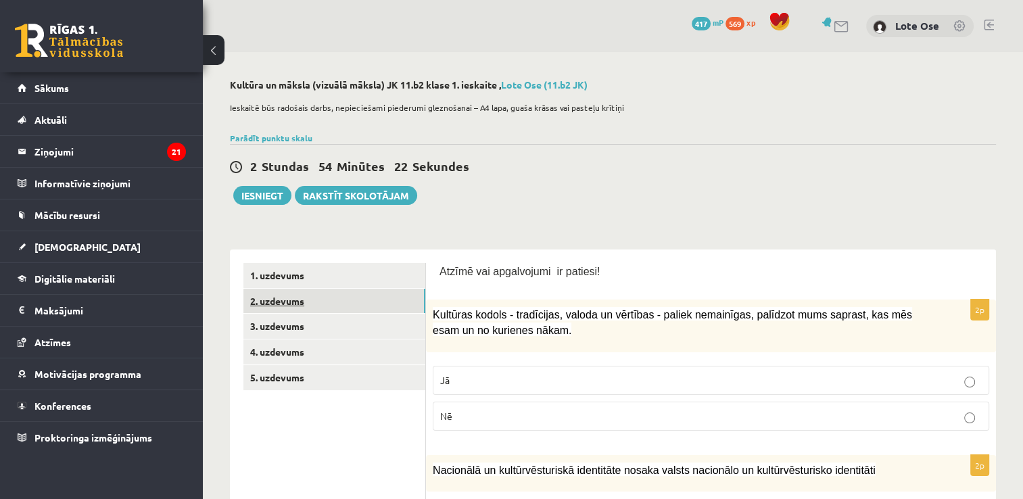
click at [270, 298] on link "2. uzdevums" at bounding box center [334, 301] width 182 height 25
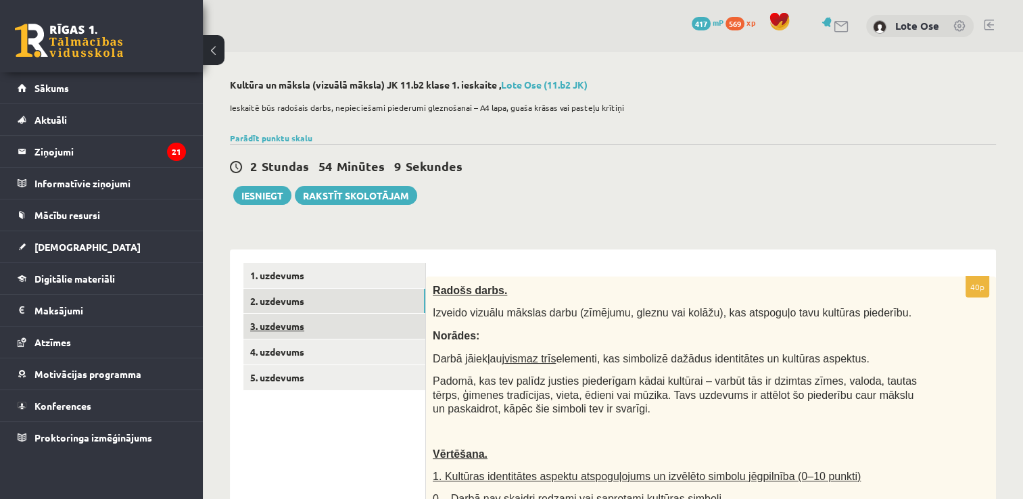
click at [289, 330] on link "3. uzdevums" at bounding box center [334, 326] width 182 height 25
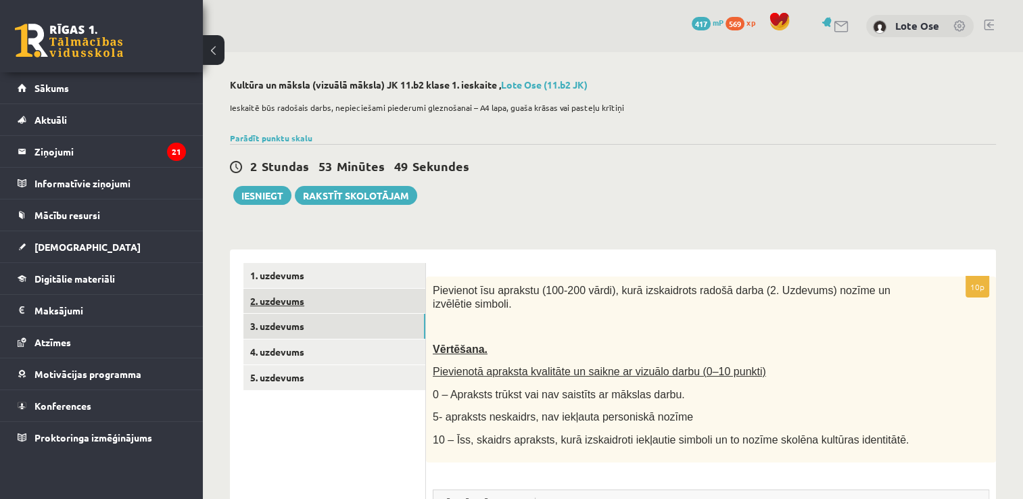
click at [304, 300] on link "2. uzdevums" at bounding box center [334, 301] width 182 height 25
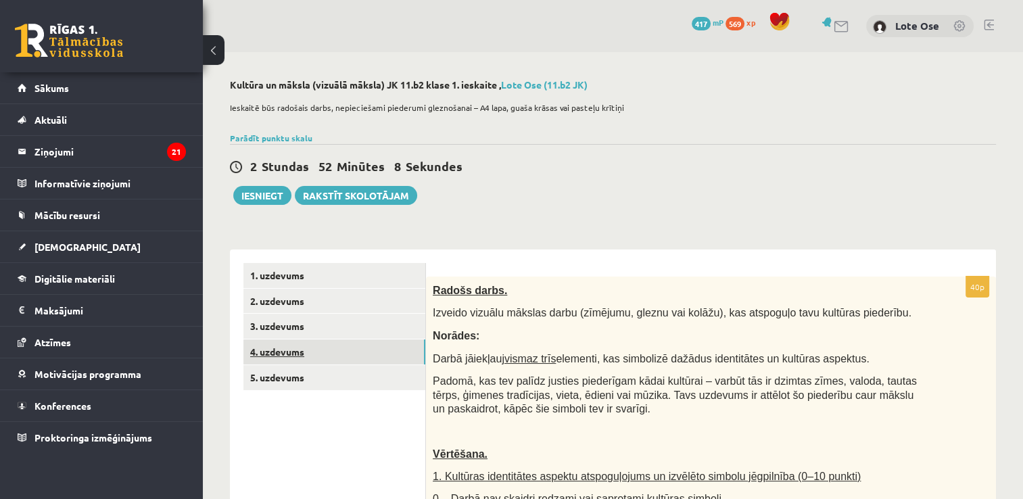
click at [285, 349] on link "4. uzdevums" at bounding box center [334, 351] width 182 height 25
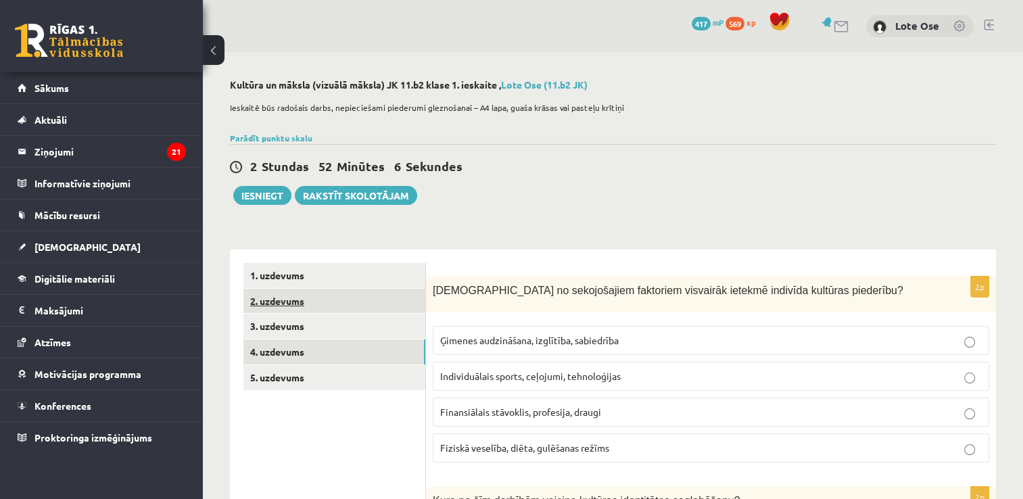
click at [300, 302] on link "2. uzdevums" at bounding box center [334, 301] width 182 height 25
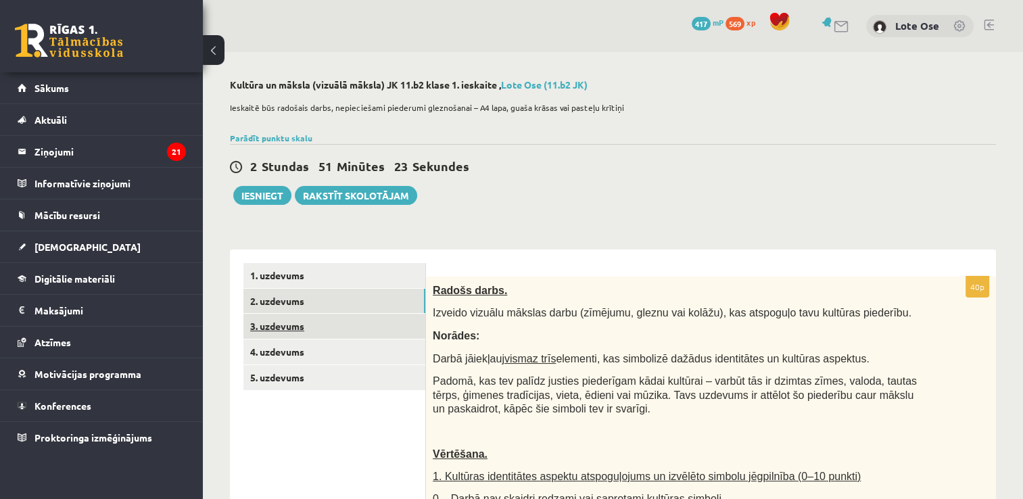
click at [293, 329] on link "3. uzdevums" at bounding box center [334, 326] width 182 height 25
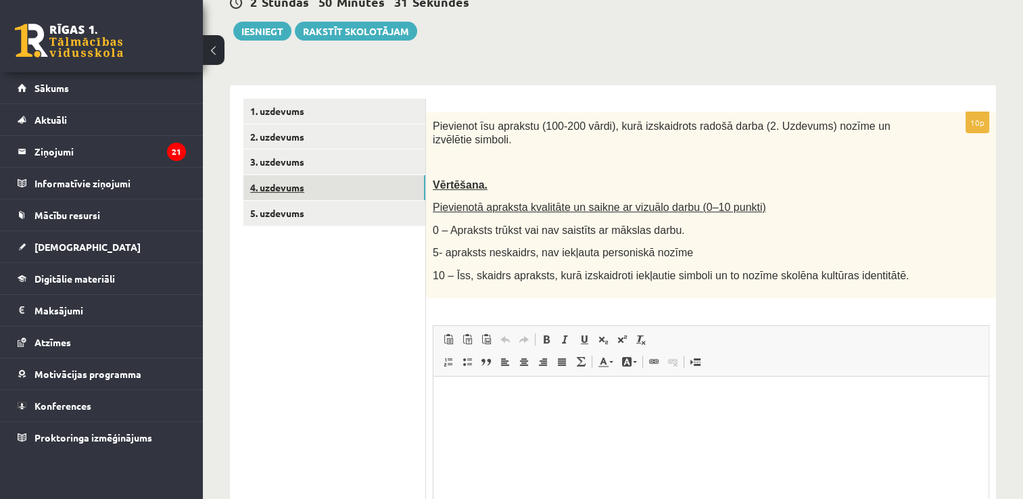
click at [266, 193] on link "4. uzdevums" at bounding box center [334, 187] width 182 height 25
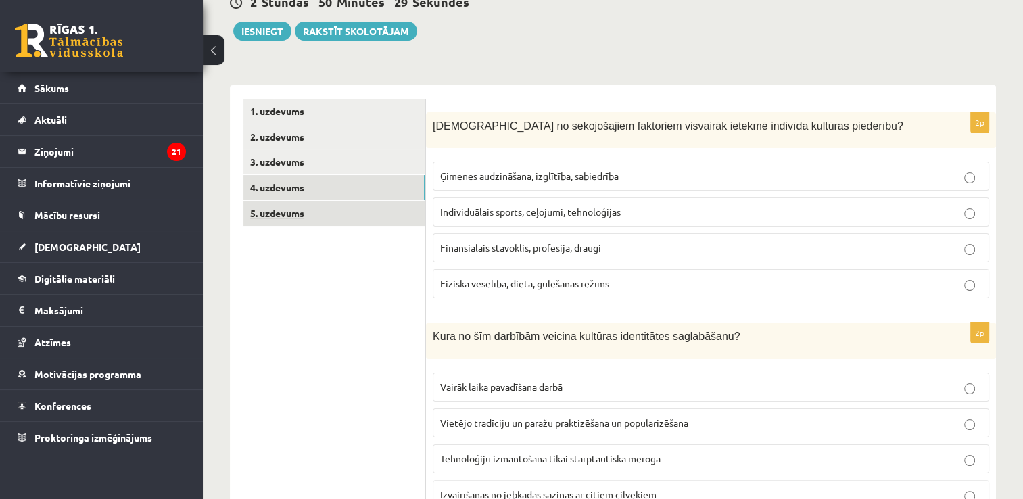
click at [251, 212] on link "5. uzdevums" at bounding box center [334, 213] width 182 height 25
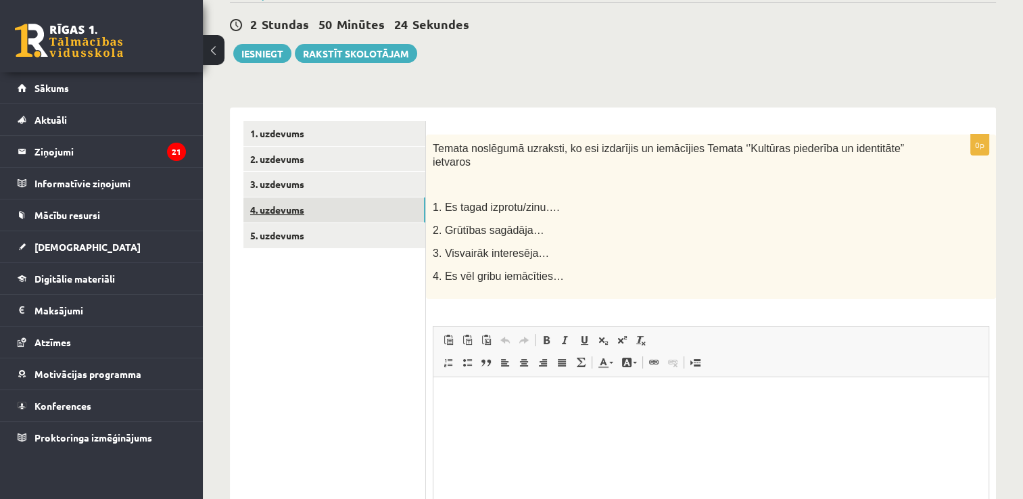
click at [283, 208] on link "4. uzdevums" at bounding box center [334, 209] width 182 height 25
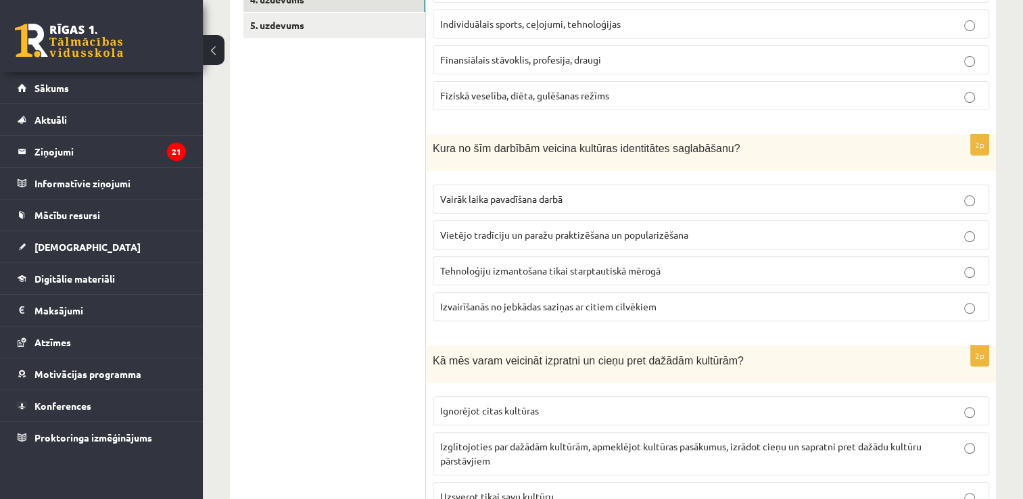
scroll to position [353, 0]
click at [649, 236] on span "Vietējo tradīciju un paražu praktizēšana un popularizēšana" at bounding box center [564, 234] width 248 height 12
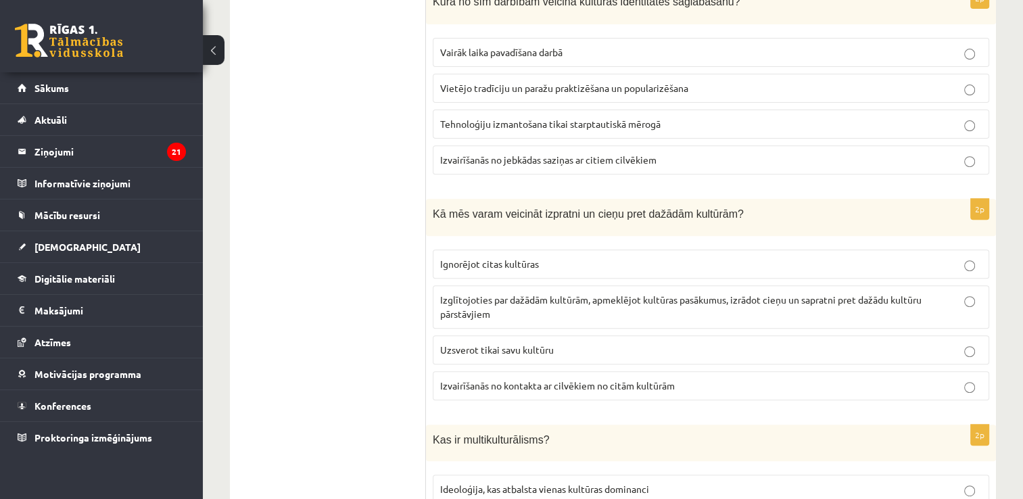
scroll to position [498, 0]
click at [600, 302] on span "Izglītojoties par dažādām kultūrām, apmeklējot kultūras pasākumus, izrādot cieņ…" at bounding box center [680, 307] width 481 height 26
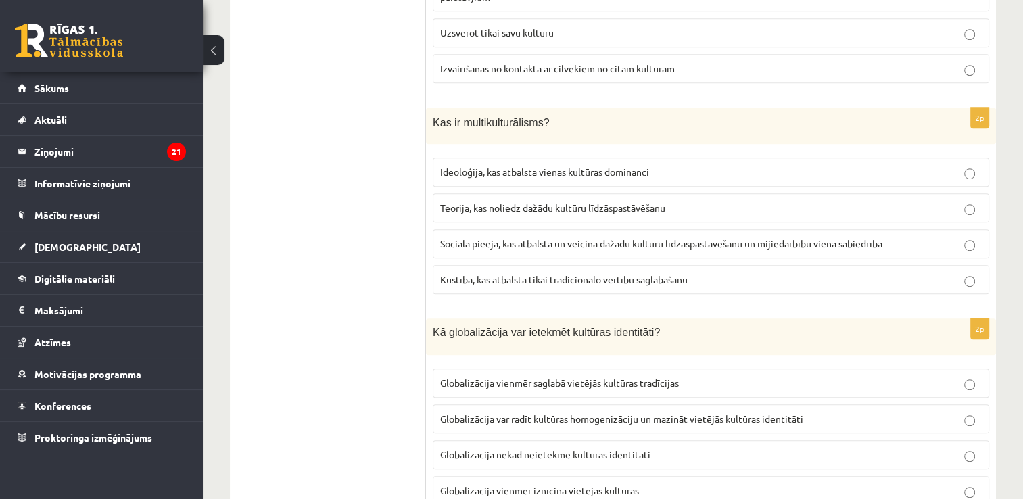
scroll to position [815, 0]
click at [665, 238] on span "Sociāla pieeja, kas atbalsta un veicina dažādu kultūru līdzāspastāvēšanu un mij…" at bounding box center [661, 244] width 442 height 12
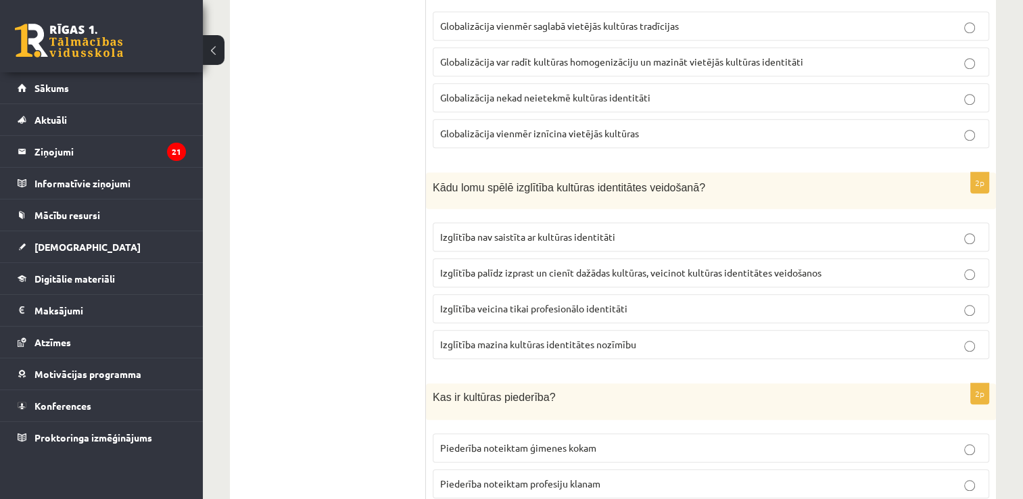
scroll to position [1172, 0]
click at [698, 268] on span "Izglītība palīdz izprast un cienīt dažādas kultūras, veicinot kultūras identitā…" at bounding box center [630, 274] width 381 height 12
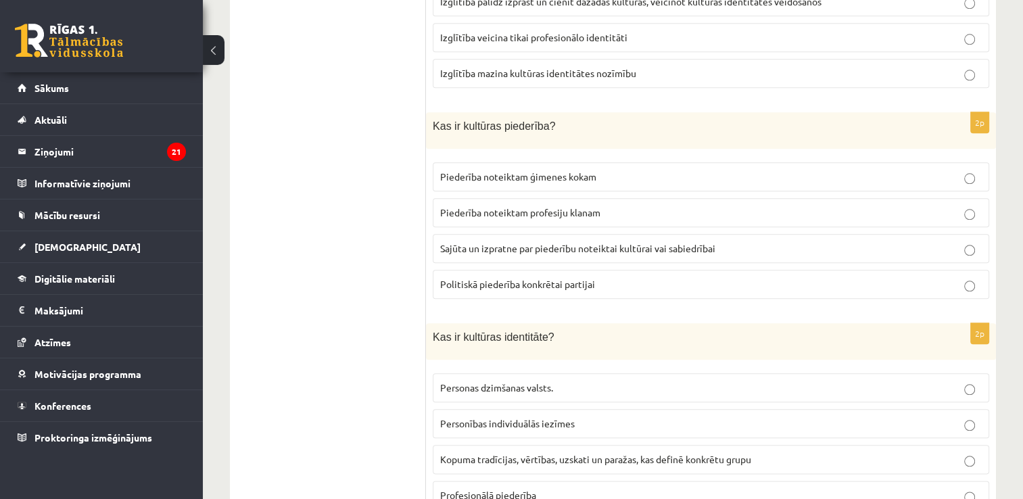
scroll to position [1444, 0]
click at [675, 243] on span "Sajūta un izpratne par piederību noteiktai kultūrai vai sabiedrībai" at bounding box center [577, 249] width 275 height 12
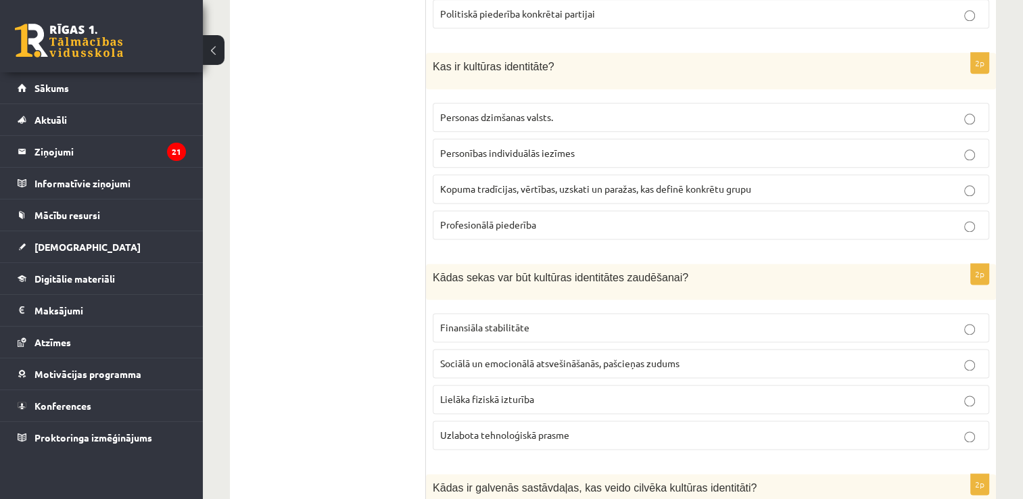
scroll to position [1725, 0]
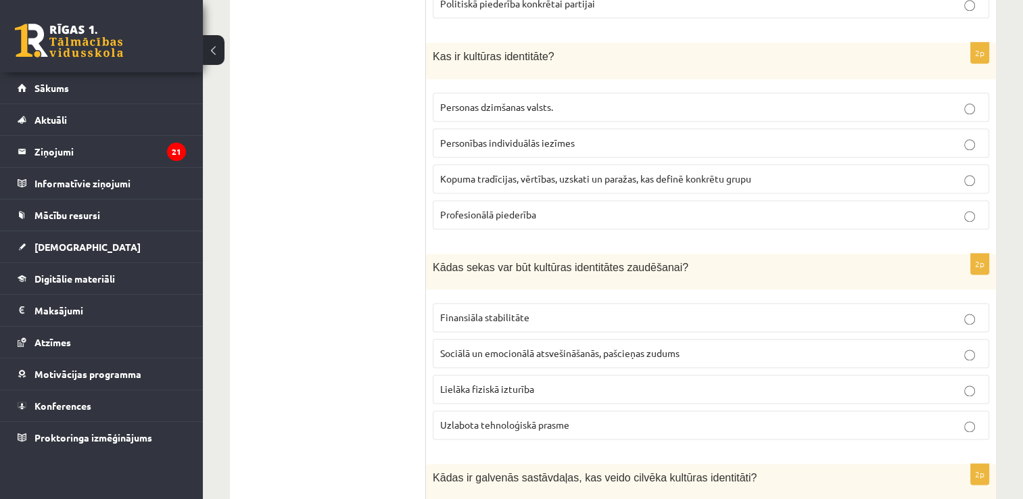
click at [644, 174] on span "Kopuma tradīcijas, vērtības, uzskati un paražas, kas definē konkrētu grupu" at bounding box center [595, 178] width 311 height 12
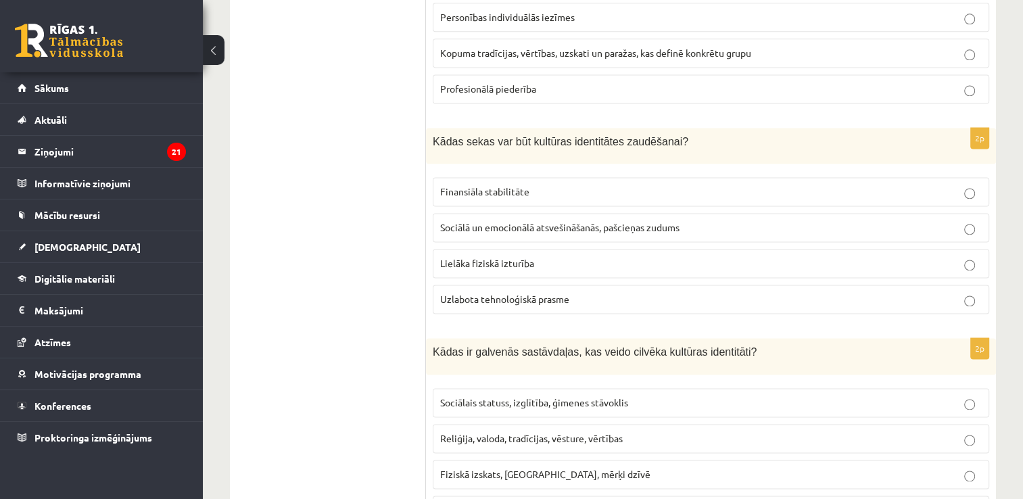
scroll to position [1852, 0]
click at [520, 220] on span "Sociālā un emocionālā atsvešināšanās, pašcieņas zudums" at bounding box center [559, 226] width 239 height 12
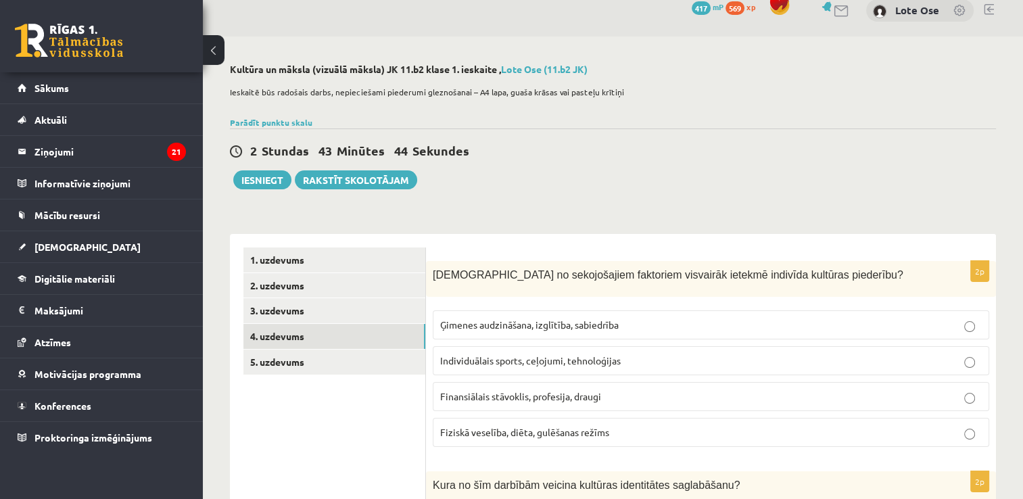
scroll to position [0, 0]
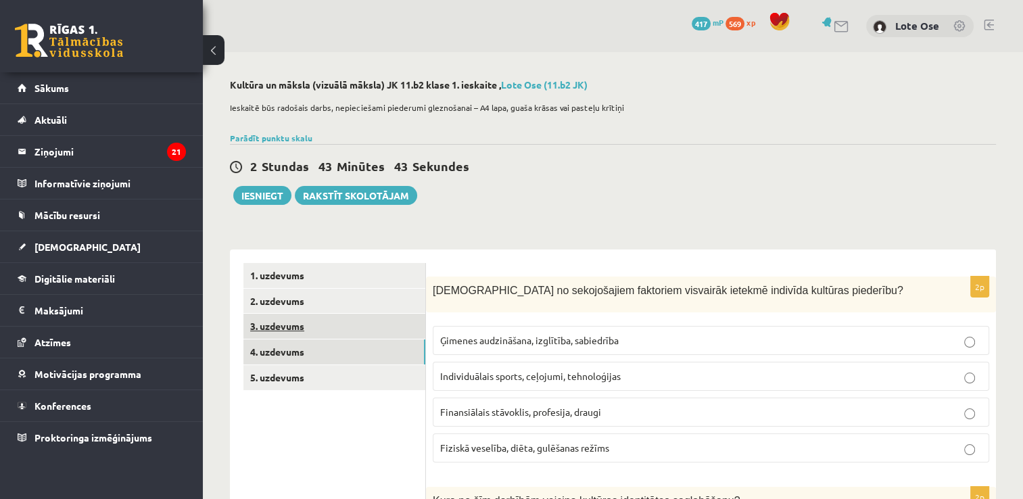
click at [272, 326] on link "3. uzdevums" at bounding box center [334, 326] width 182 height 25
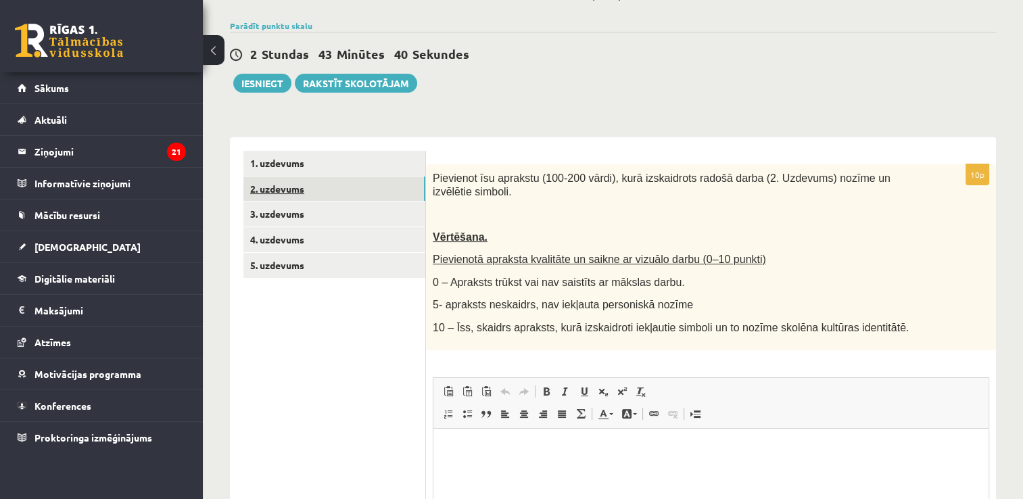
click at [279, 189] on link "2. uzdevums" at bounding box center [334, 188] width 182 height 25
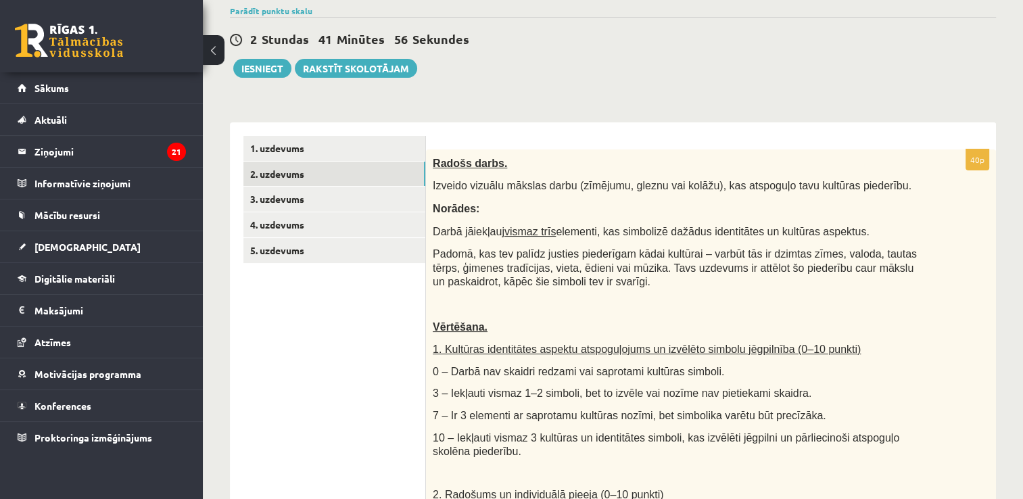
scroll to position [127, 0]
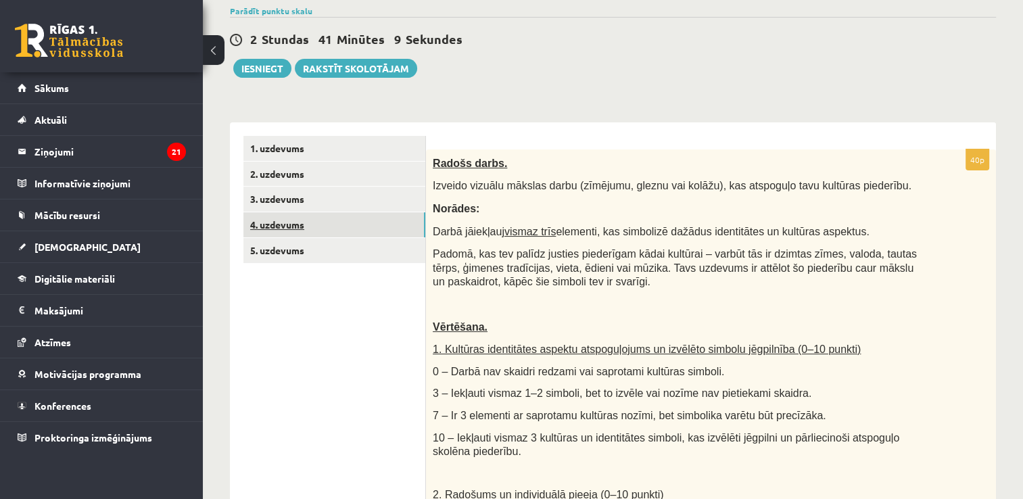
click at [281, 231] on link "4. uzdevums" at bounding box center [334, 224] width 182 height 25
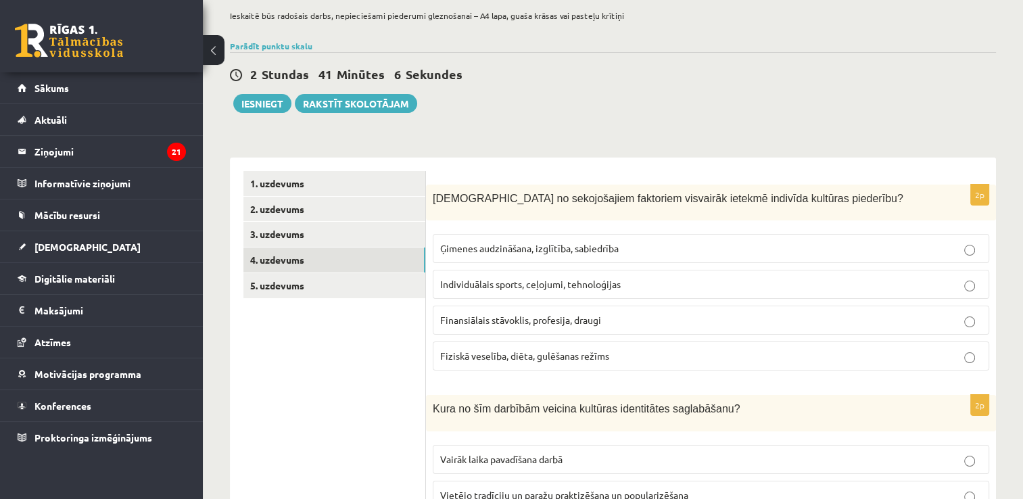
scroll to position [92, 0]
click at [552, 254] on p "Ģimenes audzināšana, izglītība, sabiedrība" at bounding box center [711, 248] width 542 height 14
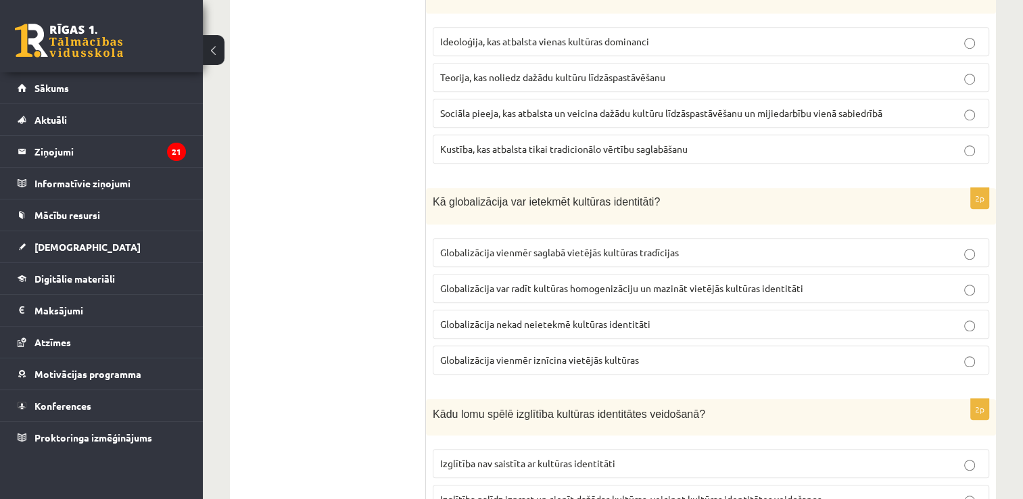
scroll to position [951, 0]
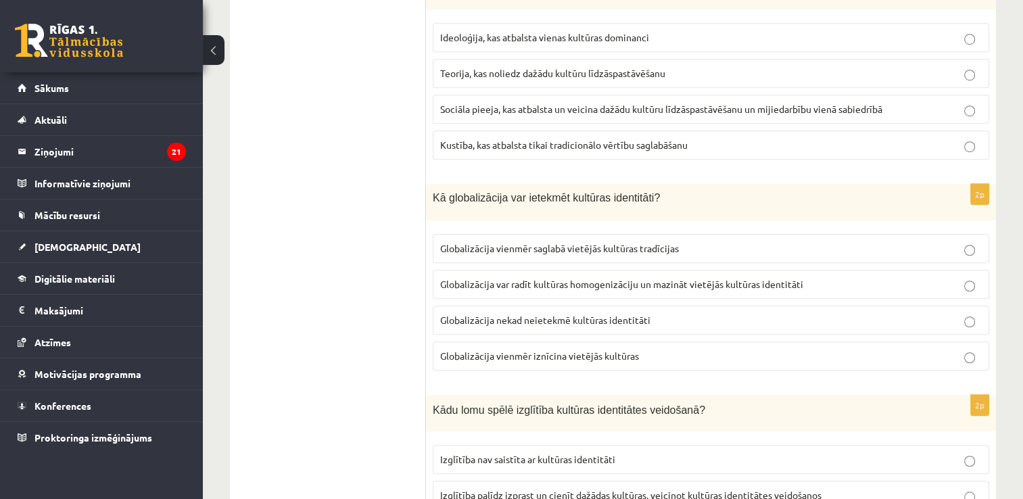
click at [646, 278] on span "Globalizācija var radīt kultūras homogenizāciju un mazināt vietējās kultūras id…" at bounding box center [621, 284] width 363 height 12
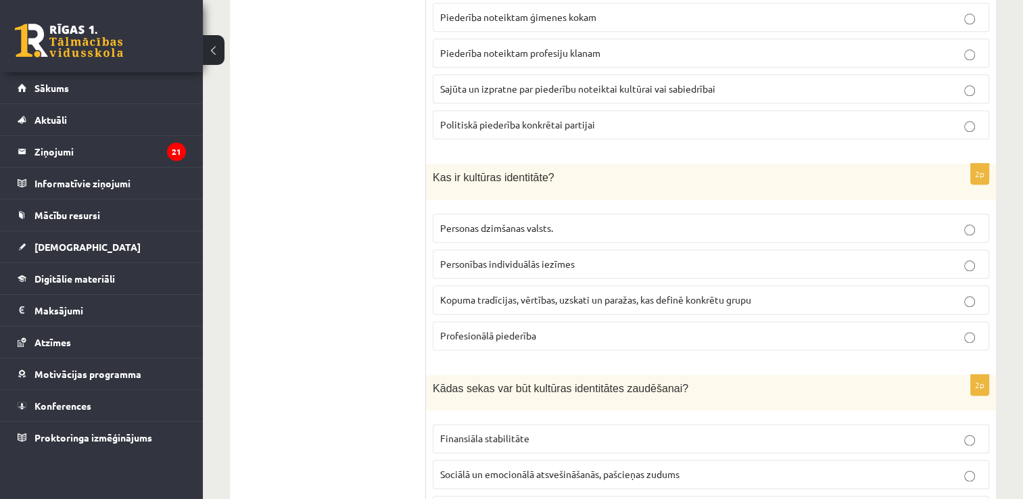
scroll to position [1916, 0]
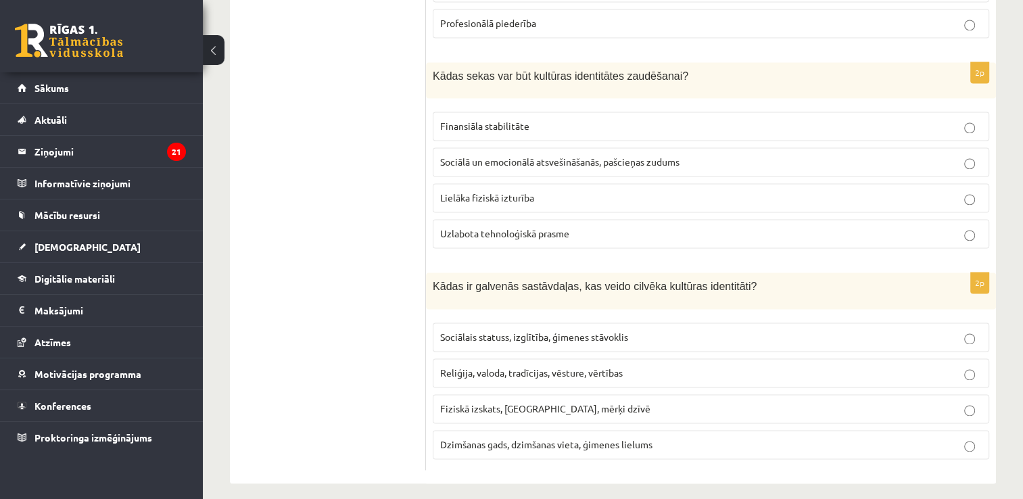
click at [542, 369] on label "Reliģija, valoda, tradīcijas, vēsture, vērtības" at bounding box center [711, 372] width 556 height 29
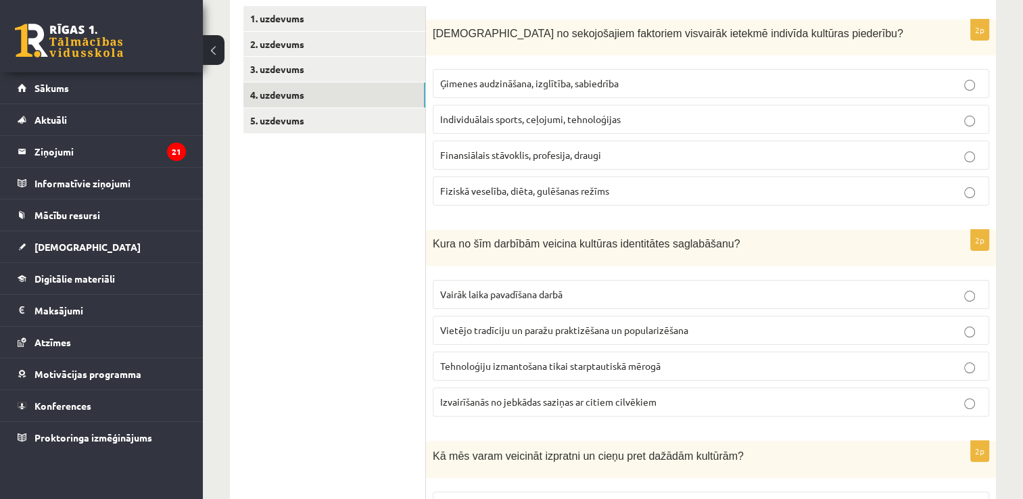
scroll to position [0, 0]
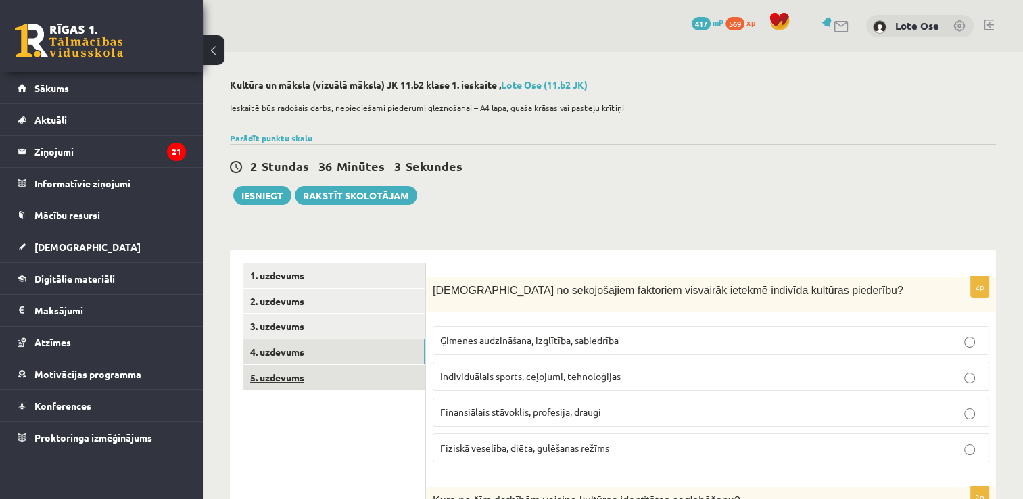
click at [275, 377] on link "5. uzdevums" at bounding box center [334, 377] width 182 height 25
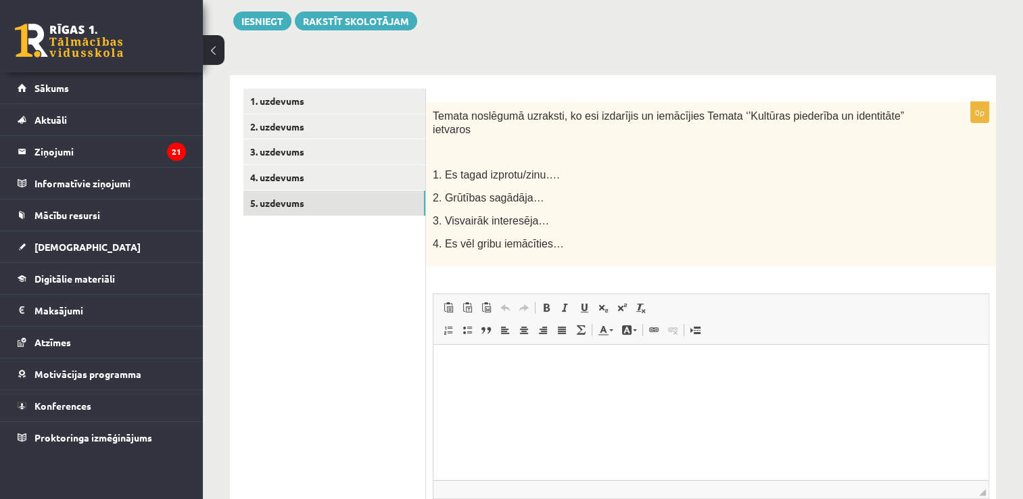
scroll to position [173, 0]
click at [474, 365] on p "Editor, wiswyg-editor-user-answer-47433897440800" at bounding box center [711, 366] width 528 height 14
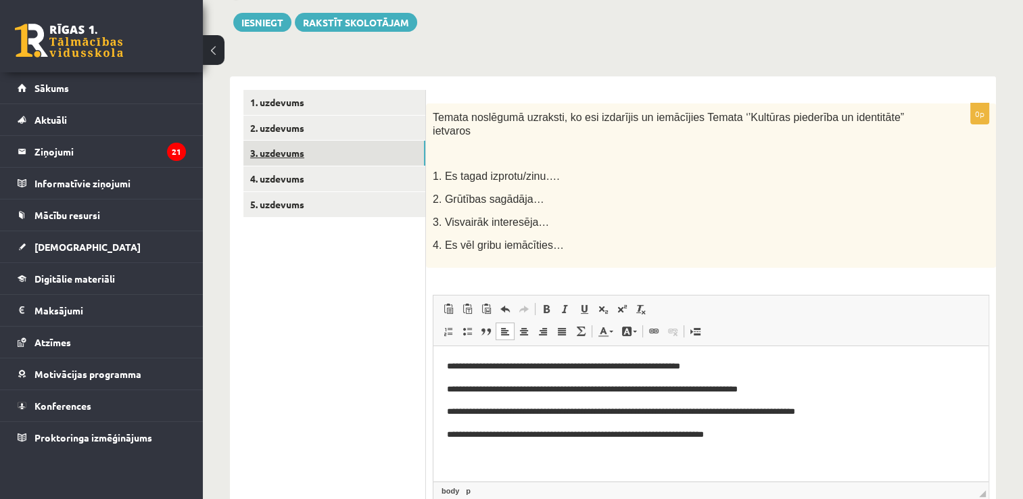
click at [283, 150] on link "3. uzdevums" at bounding box center [334, 153] width 182 height 25
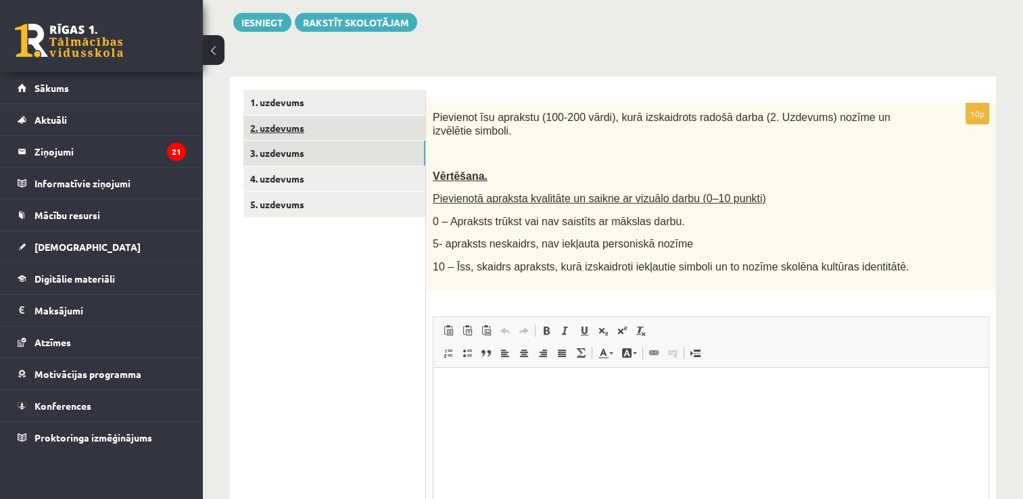
click at [284, 144] on link "3. uzdevums" at bounding box center [334, 153] width 182 height 25
click at [282, 128] on link "2. uzdevums" at bounding box center [334, 128] width 182 height 25
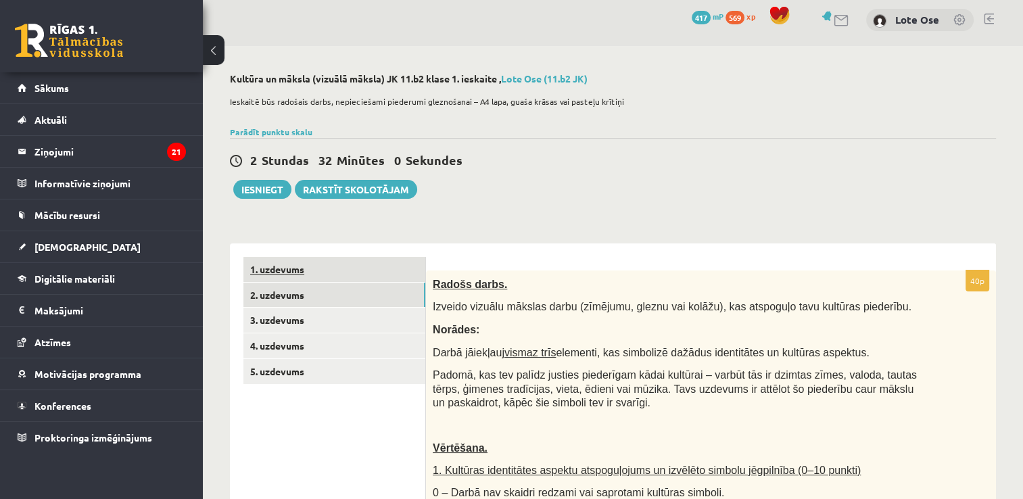
scroll to position [7, 0]
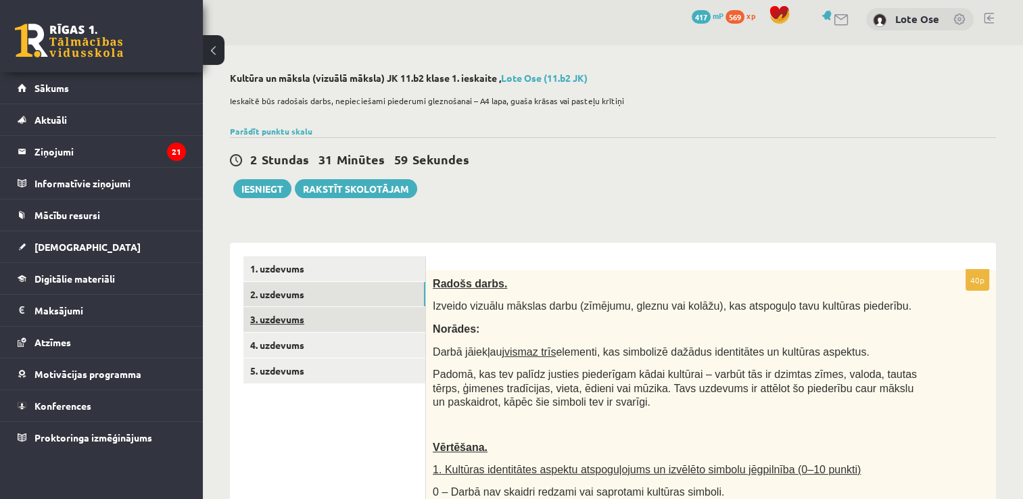
click at [276, 322] on link "3. uzdevums" at bounding box center [334, 319] width 182 height 25
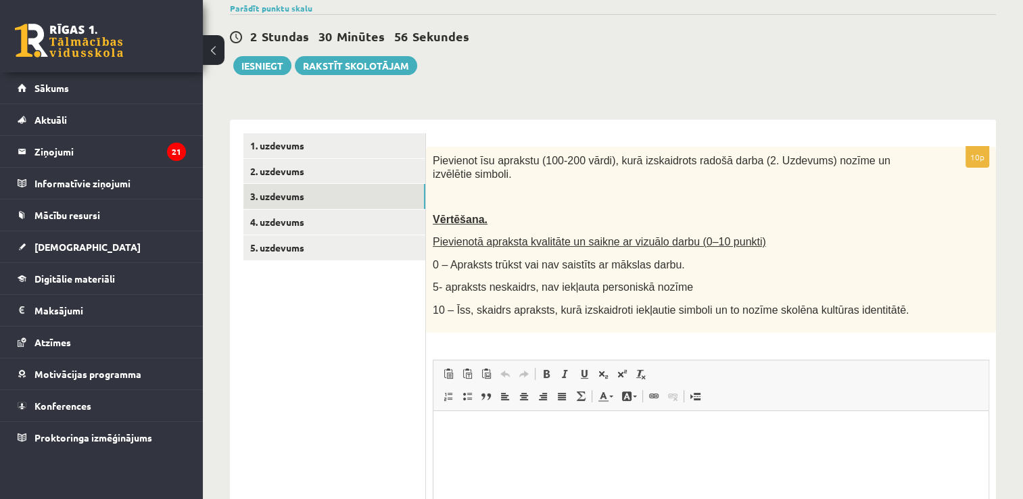
scroll to position [130, 0]
click at [538, 449] on html at bounding box center [710, 430] width 555 height 41
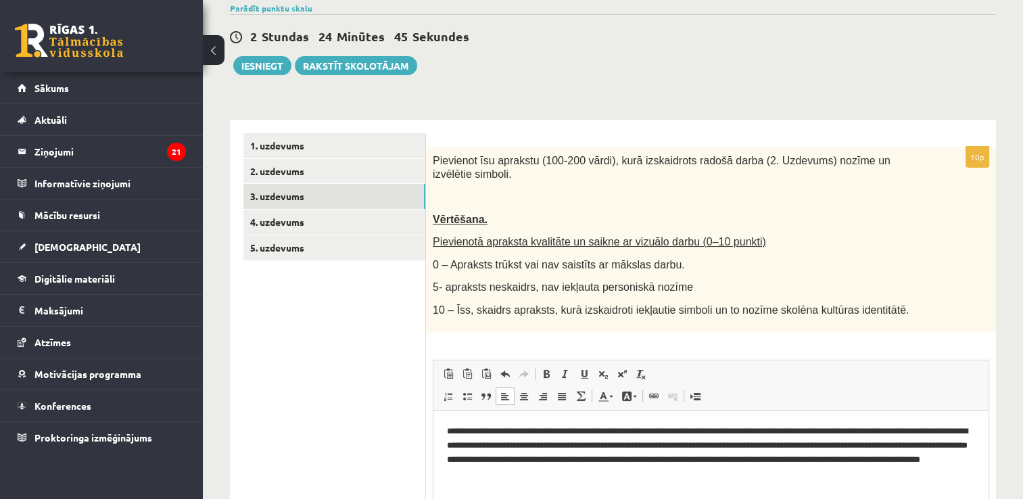
click at [822, 433] on p "**********" at bounding box center [711, 452] width 529 height 56
click at [582, 473] on p "**********" at bounding box center [711, 452] width 529 height 56
click at [799, 474] on p "**********" at bounding box center [711, 452] width 529 height 56
click at [839, 476] on p "**********" at bounding box center [711, 452] width 529 height 56
click at [884, 480] on html "**********" at bounding box center [710, 451] width 555 height 83
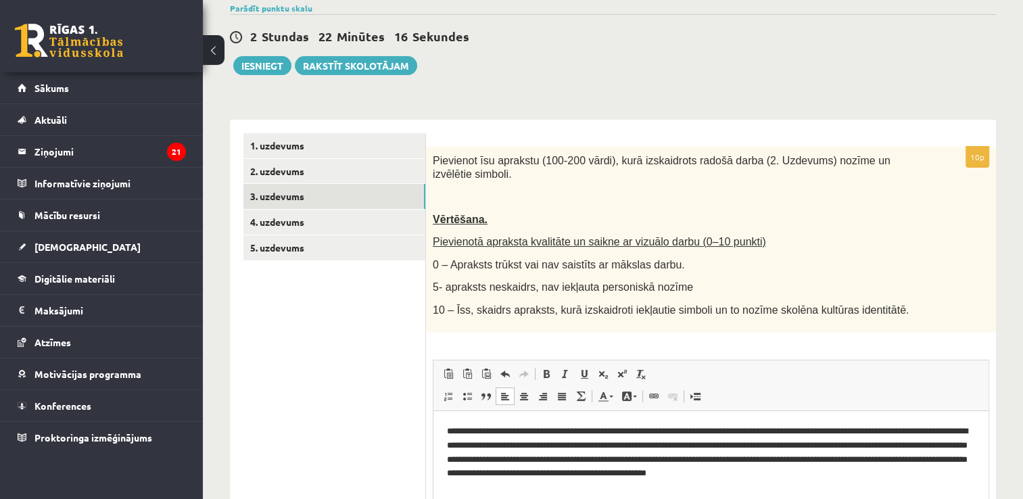
click at [863, 479] on p "**********" at bounding box center [711, 452] width 529 height 56
click at [907, 471] on p "**********" at bounding box center [711, 452] width 529 height 56
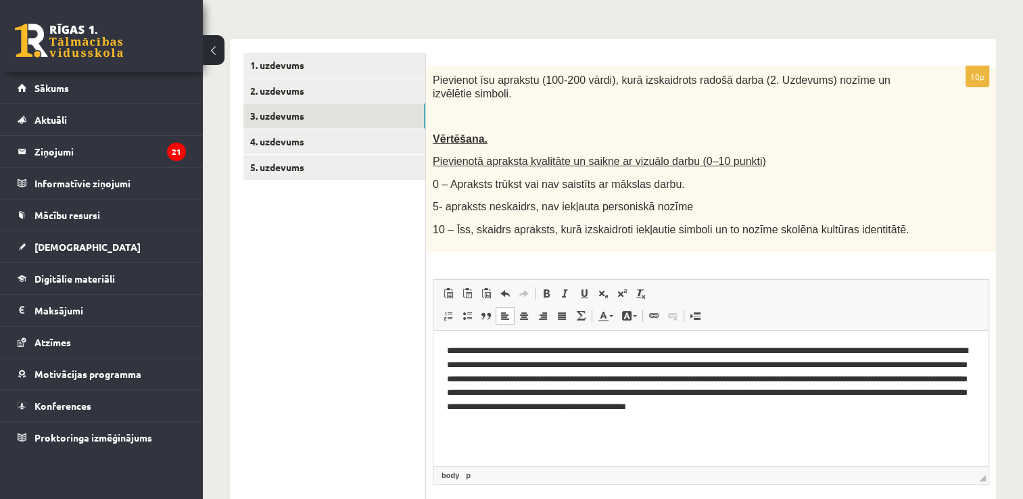
scroll to position [211, 0]
click at [581, 420] on p "**********" at bounding box center [711, 385] width 529 height 85
click at [669, 421] on p "**********" at bounding box center [711, 385] width 529 height 85
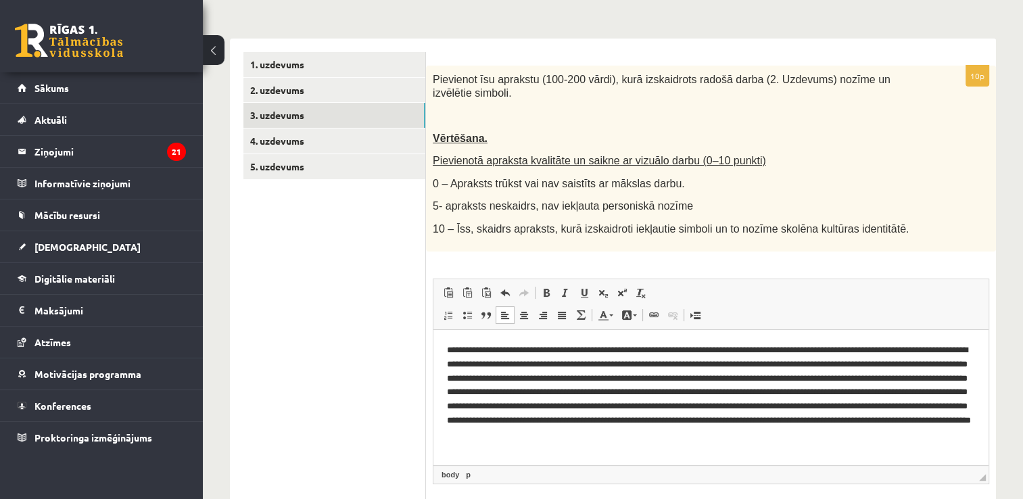
click at [577, 437] on p "**********" at bounding box center [711, 392] width 529 height 99
click at [959, 440] on p "**********" at bounding box center [711, 392] width 529 height 99
click at [532, 452] on p "**********" at bounding box center [706, 399] width 518 height 112
click at [568, 453] on p "**********" at bounding box center [706, 399] width 518 height 112
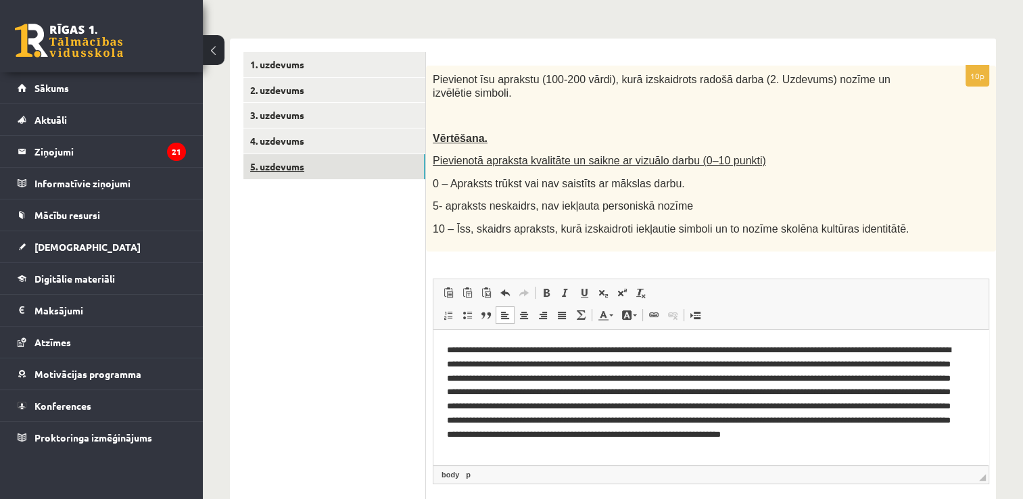
click at [298, 170] on link "5. uzdevums" at bounding box center [334, 166] width 182 height 25
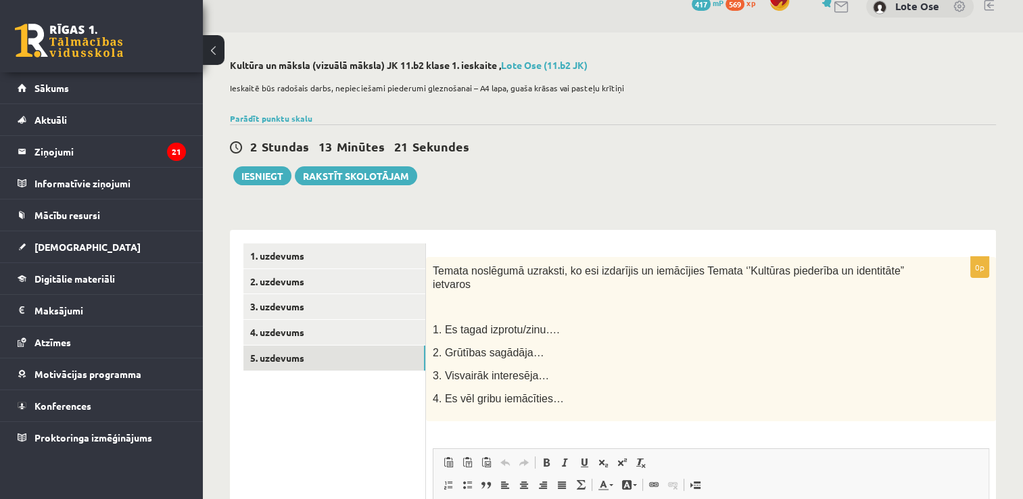
scroll to position [0, 0]
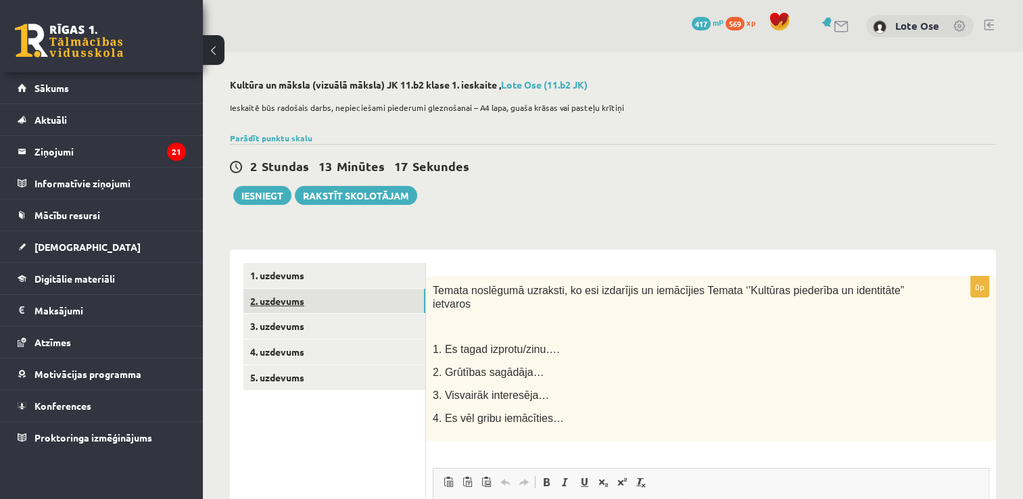
click at [278, 306] on link "2. uzdevums" at bounding box center [334, 301] width 182 height 25
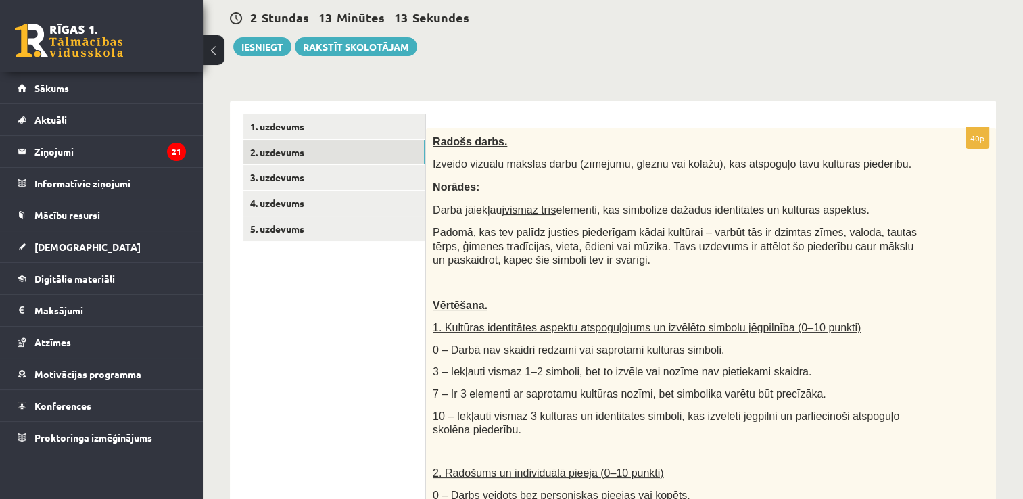
scroll to position [138, 0]
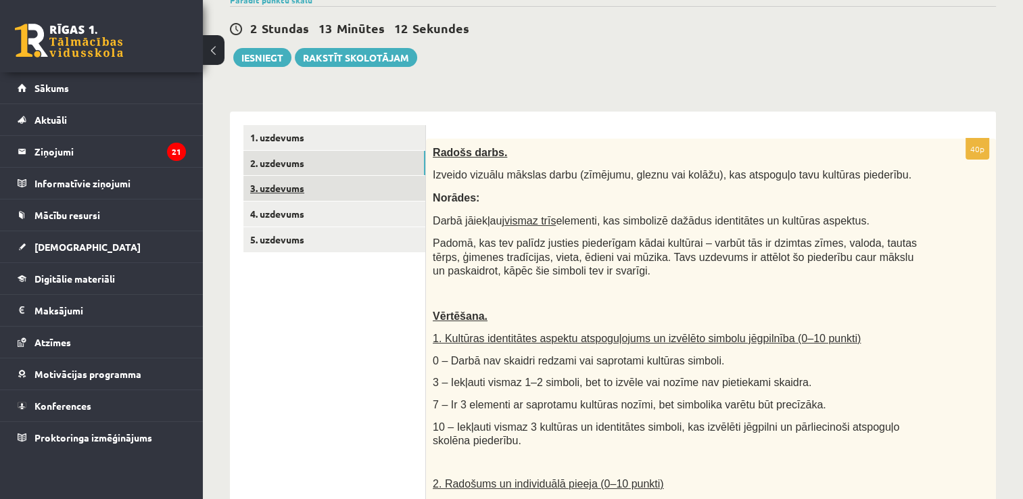
click at [281, 187] on link "3. uzdevums" at bounding box center [334, 188] width 182 height 25
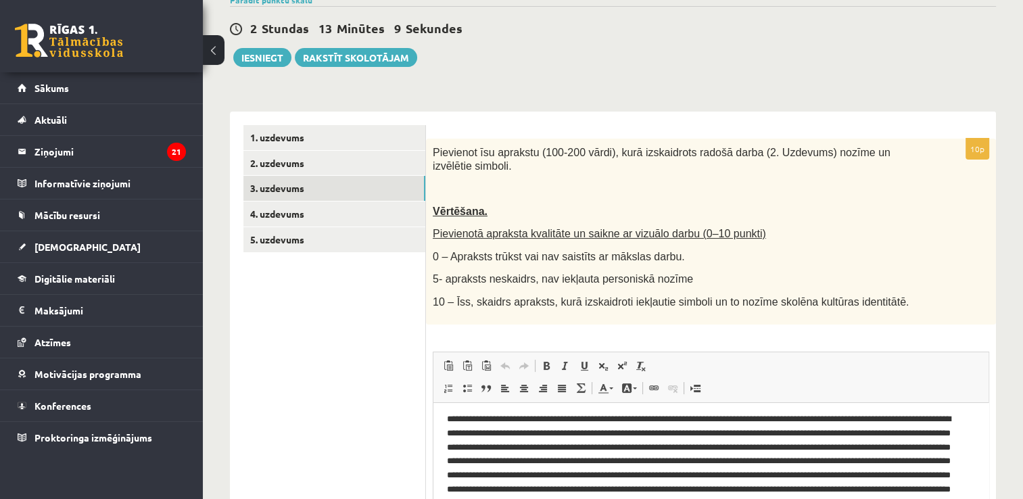
scroll to position [298, 0]
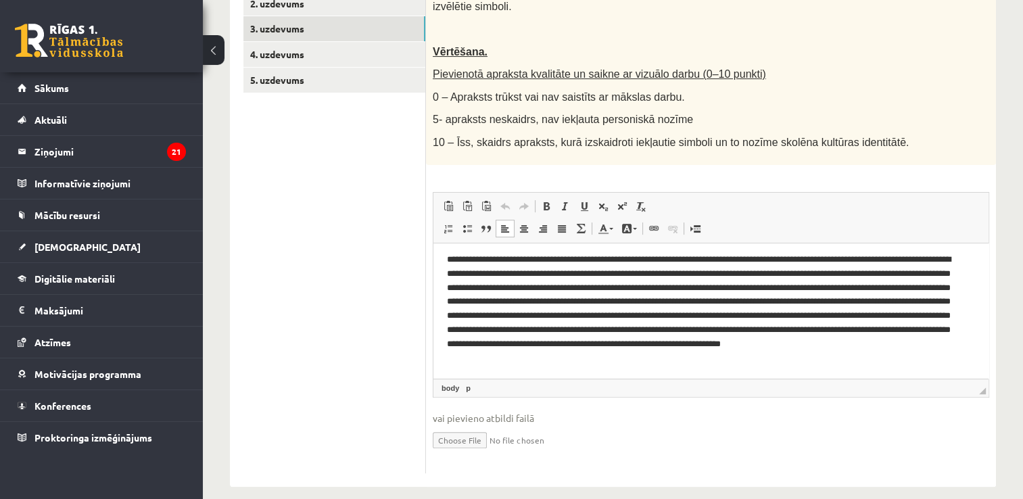
click at [813, 263] on p "**********" at bounding box center [706, 308] width 518 height 112
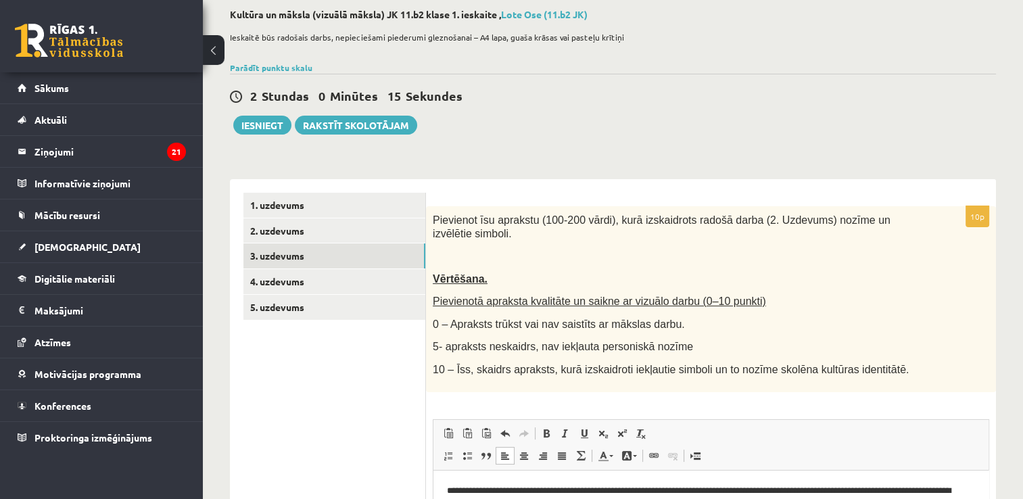
scroll to position [70, 0]
click at [375, 234] on link "2. uzdevums" at bounding box center [334, 230] width 182 height 25
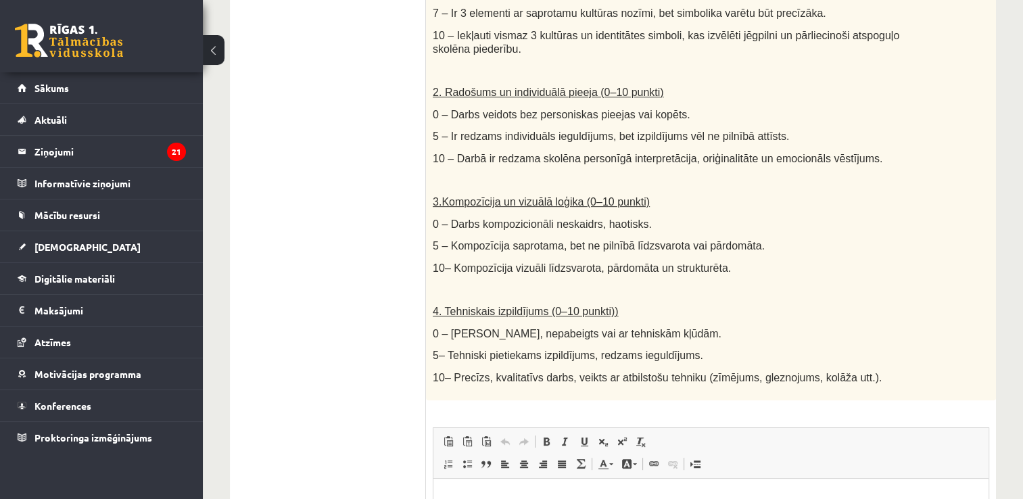
scroll to position [778, 0]
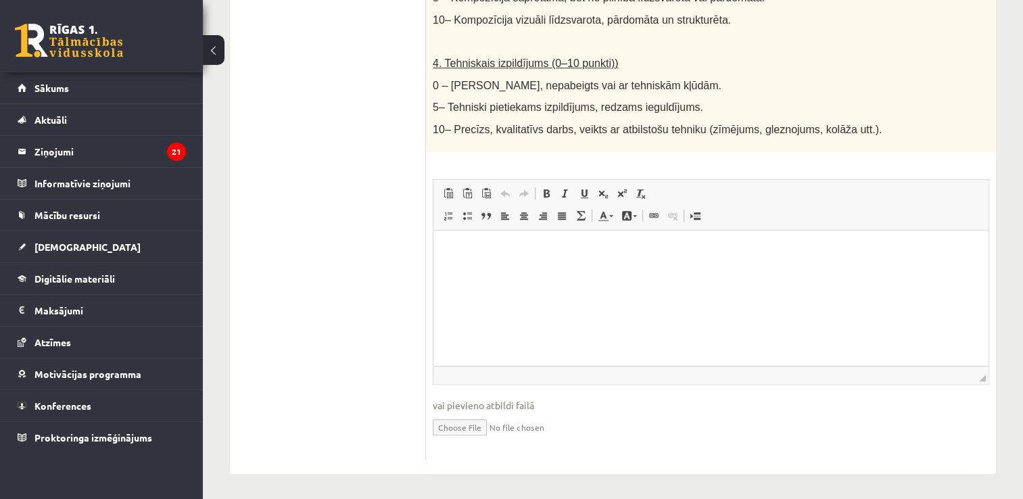
click at [493, 262] on html at bounding box center [710, 250] width 555 height 41
click at [454, 427] on input "file" at bounding box center [711, 426] width 556 height 28
type input "**********"
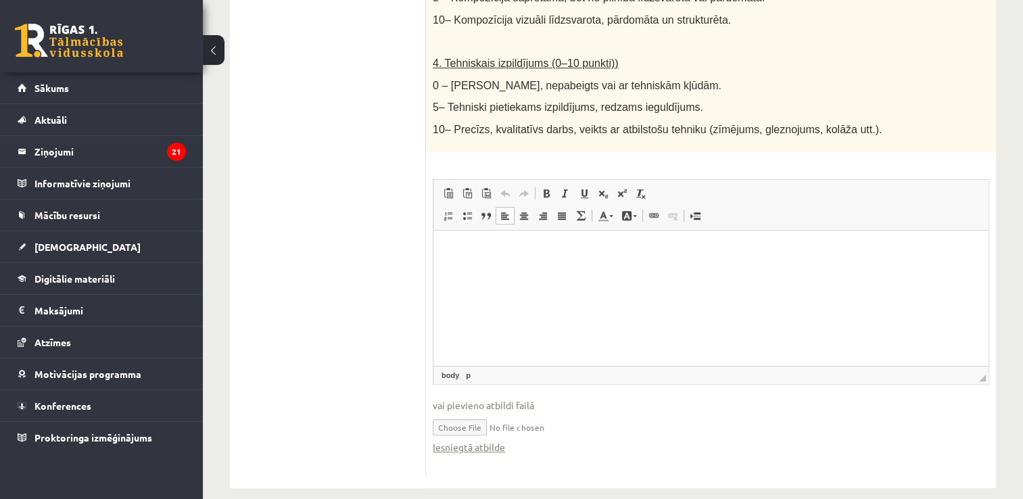
click at [521, 425] on input "file" at bounding box center [711, 426] width 556 height 28
drag, startPoint x: 514, startPoint y: 425, endPoint x: 461, endPoint y: 427, distance: 52.8
click at [461, 427] on input "file" at bounding box center [711, 426] width 556 height 28
type input "**********"
click at [485, 448] on link "Iesniegtā atbilde" at bounding box center [469, 447] width 72 height 14
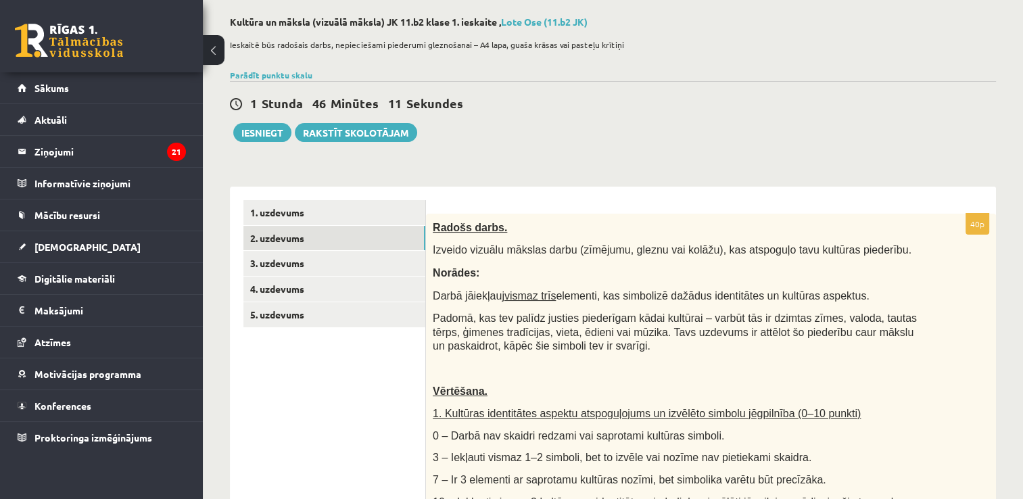
scroll to position [0, 0]
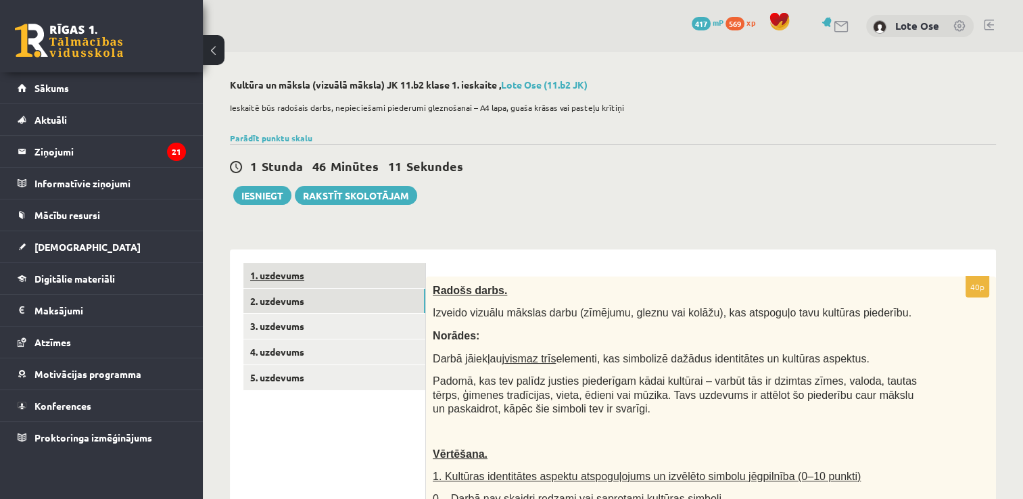
click at [276, 276] on link "1. uzdevums" at bounding box center [334, 275] width 182 height 25
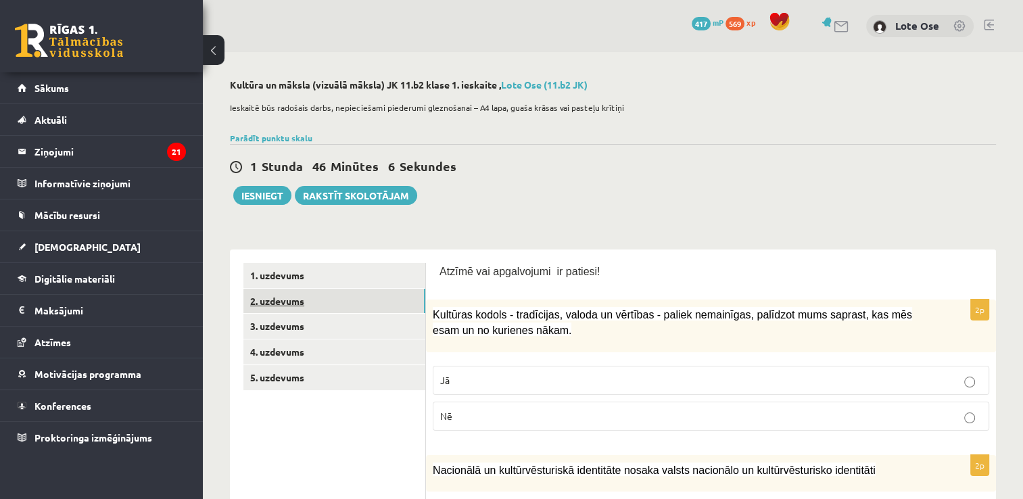
drag, startPoint x: 275, startPoint y: 293, endPoint x: 263, endPoint y: 304, distance: 15.8
click at [263, 304] on link "2. uzdevums" at bounding box center [334, 301] width 182 height 25
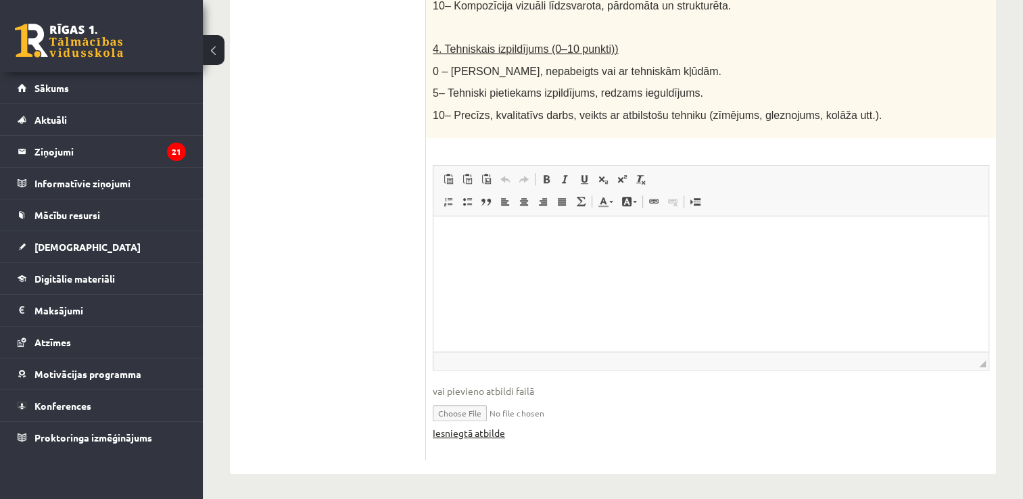
click at [482, 433] on link "Iesniegtā atbilde" at bounding box center [469, 433] width 72 height 14
click at [498, 247] on html at bounding box center [710, 236] width 555 height 41
click at [494, 429] on link "Iesniegtā atbilde" at bounding box center [469, 433] width 72 height 14
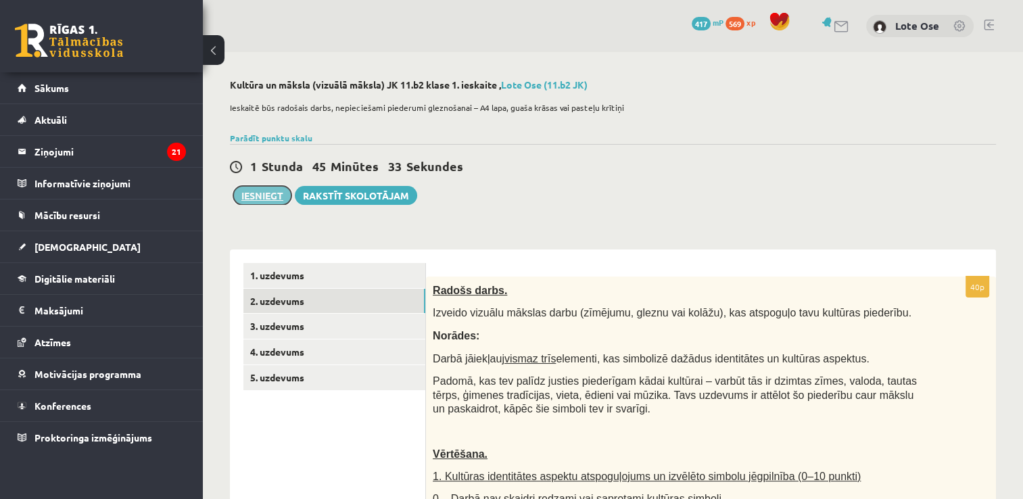
click at [273, 190] on button "Iesniegt" at bounding box center [262, 195] width 58 height 19
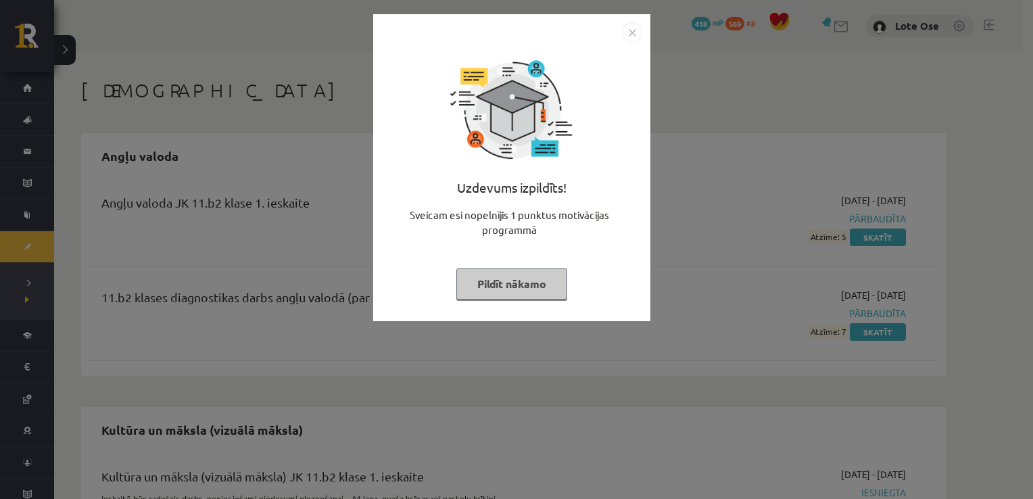
click at [521, 285] on button "Pildīt nākamo" at bounding box center [511, 283] width 111 height 31
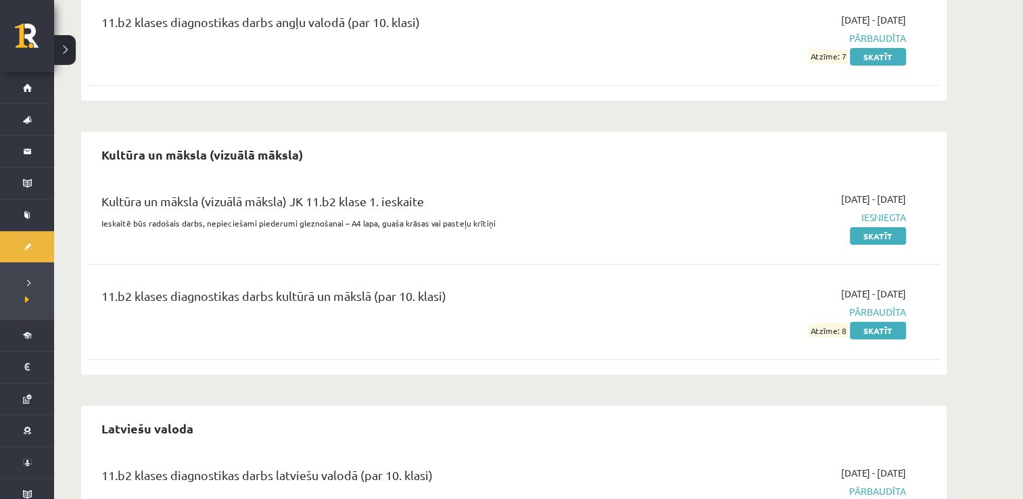
scroll to position [276, 0]
